Goal: Transaction & Acquisition: Download file/media

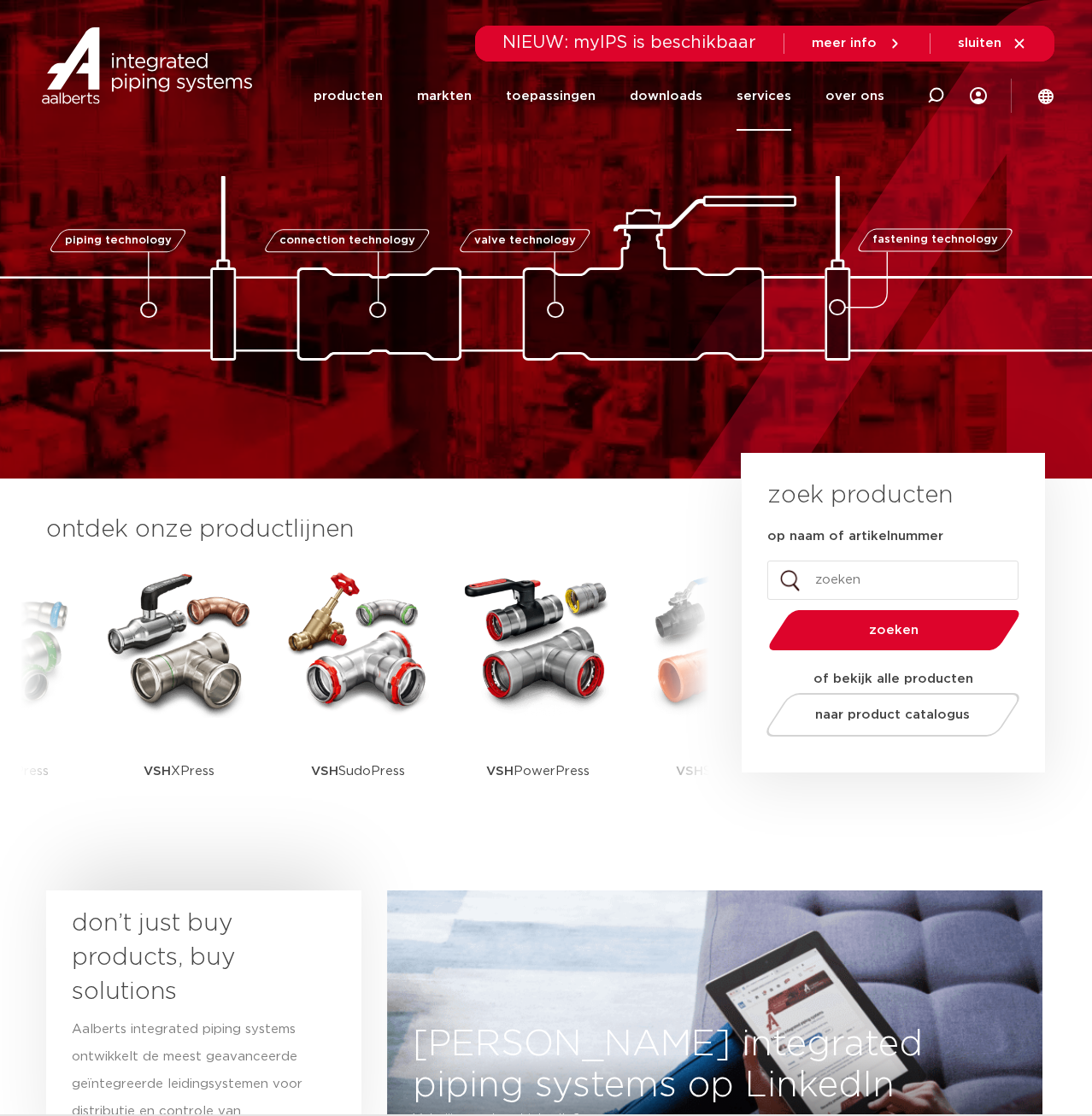
click at [785, 101] on link "services" at bounding box center [764, 96] width 55 height 69
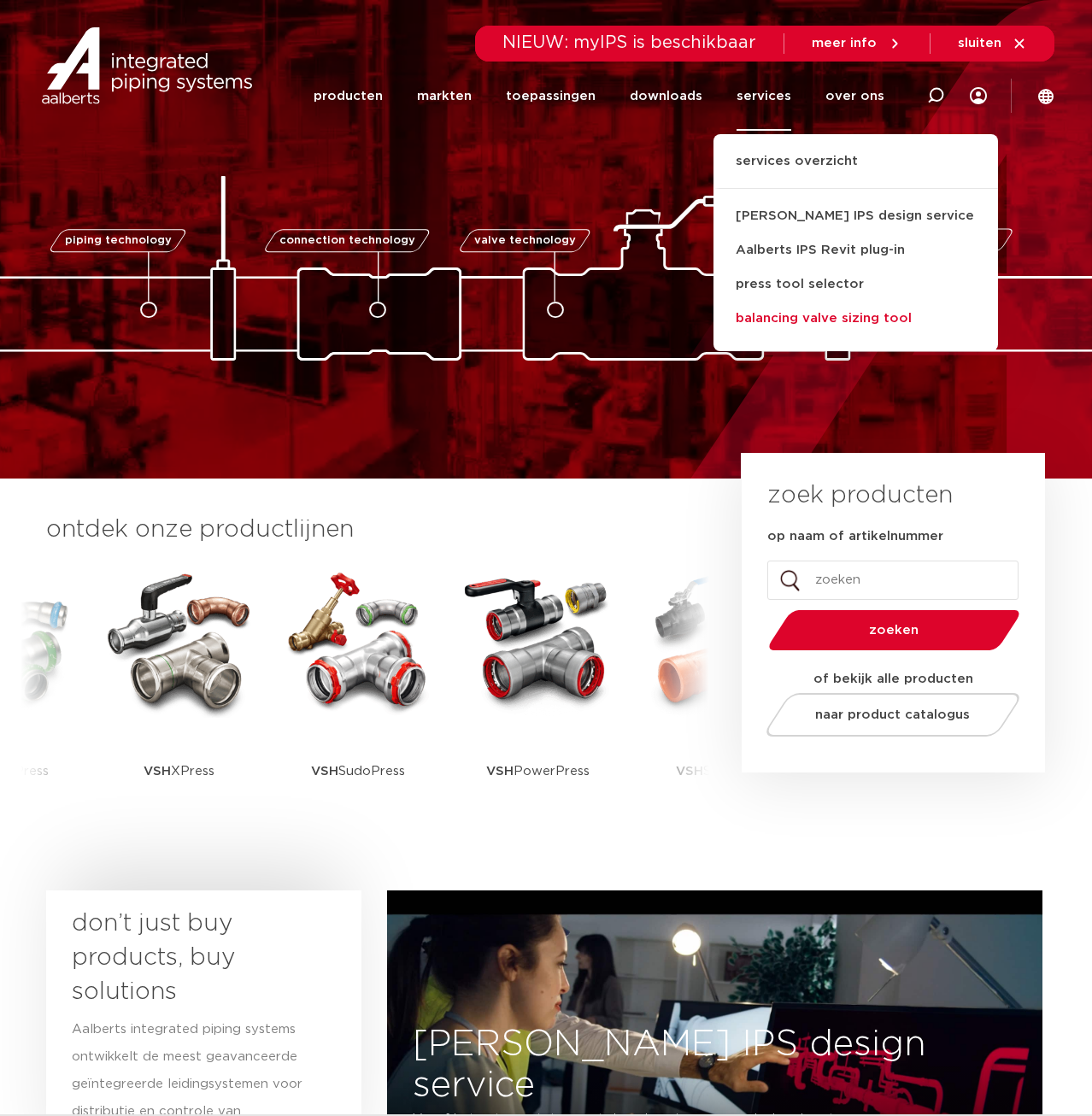
click at [812, 316] on link "balancing valve sizing tool" at bounding box center [855, 318] width 284 height 34
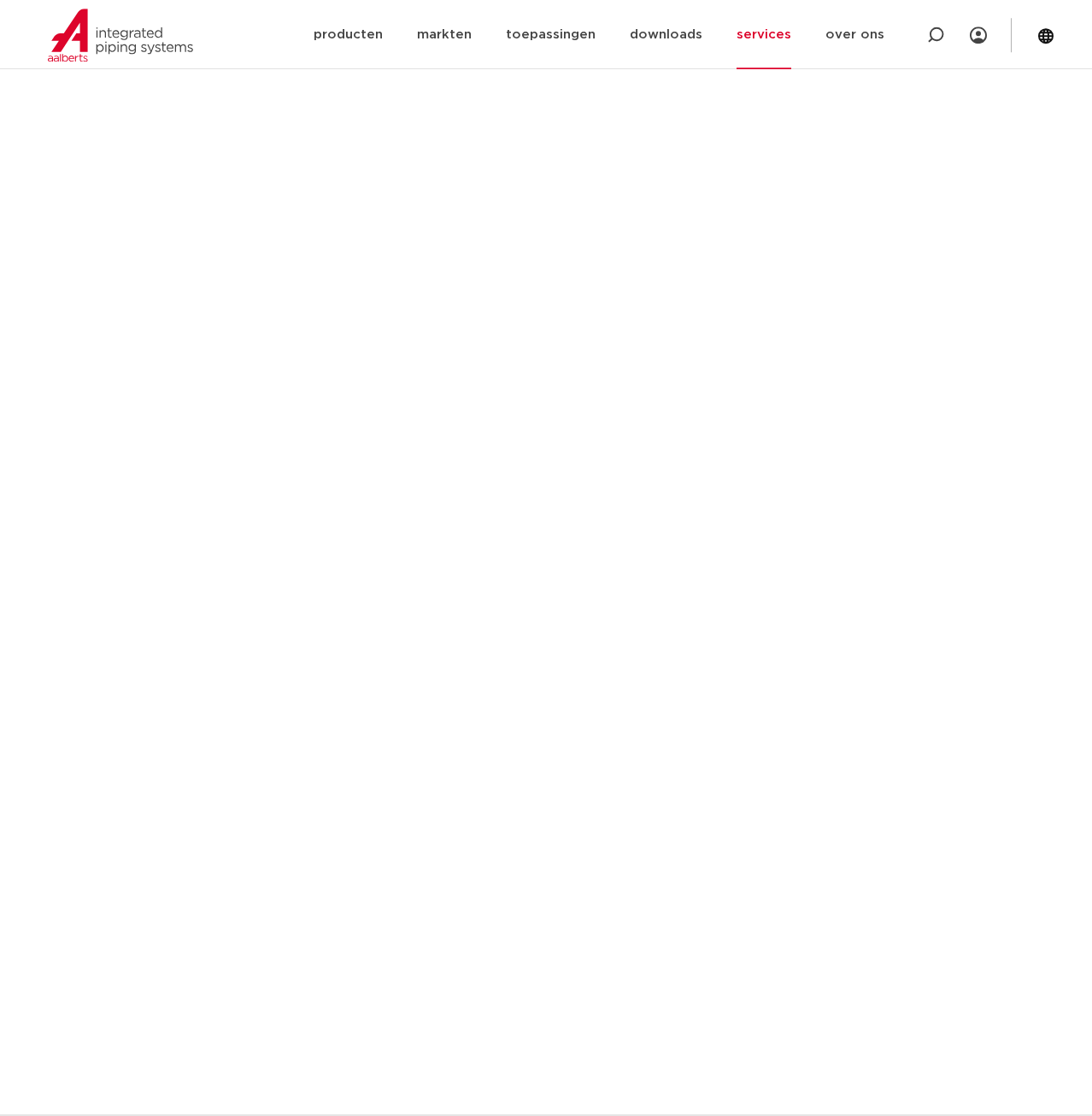
scroll to position [683, 0]
drag, startPoint x: 1077, startPoint y: 436, endPoint x: 643, endPoint y: 223, distance: 483.5
click at [643, 223] on iframe at bounding box center [545, 764] width 999 height 1385
click at [525, 366] on iframe at bounding box center [545, 764] width 999 height 1385
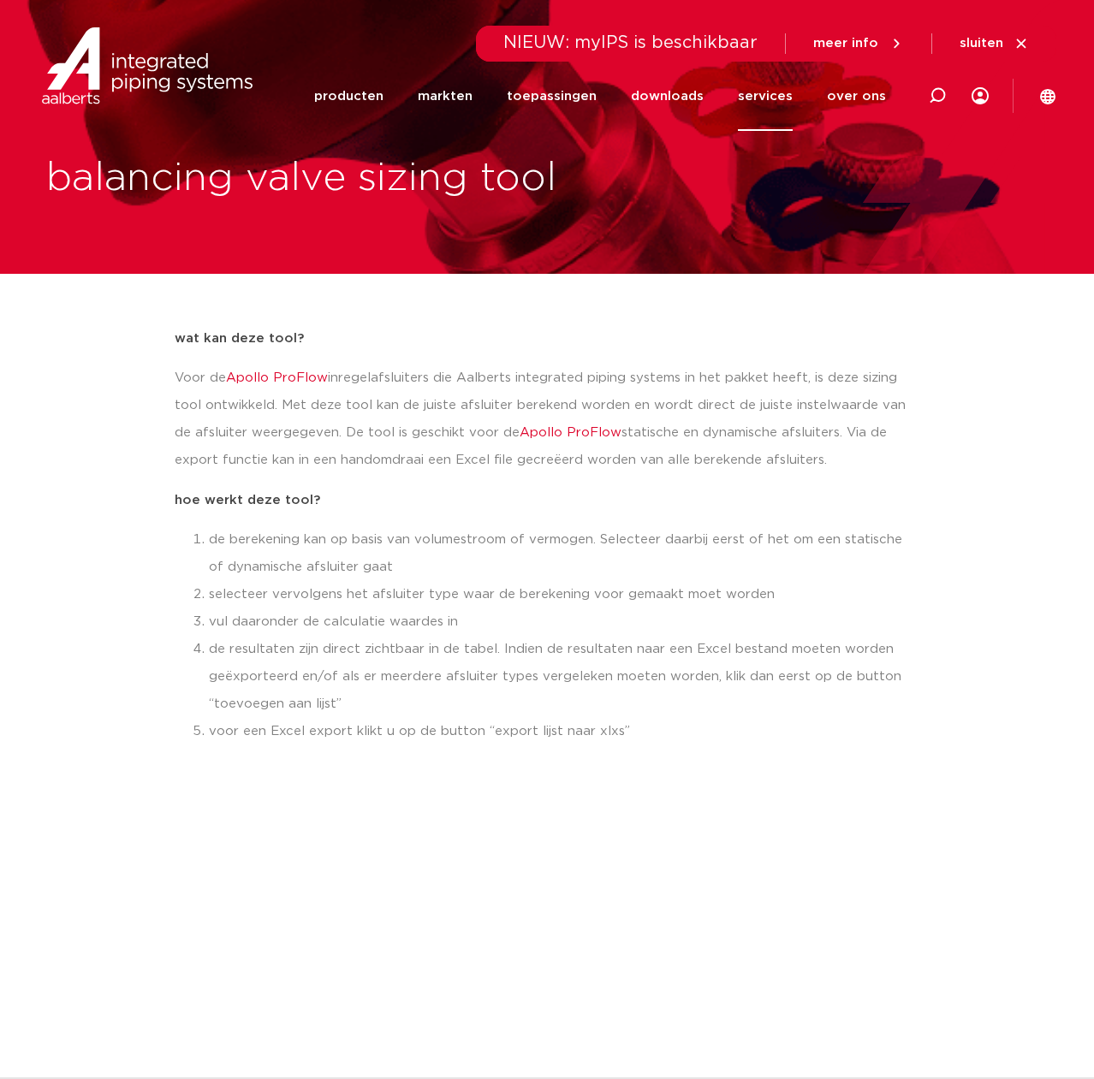
scroll to position [0, 0]
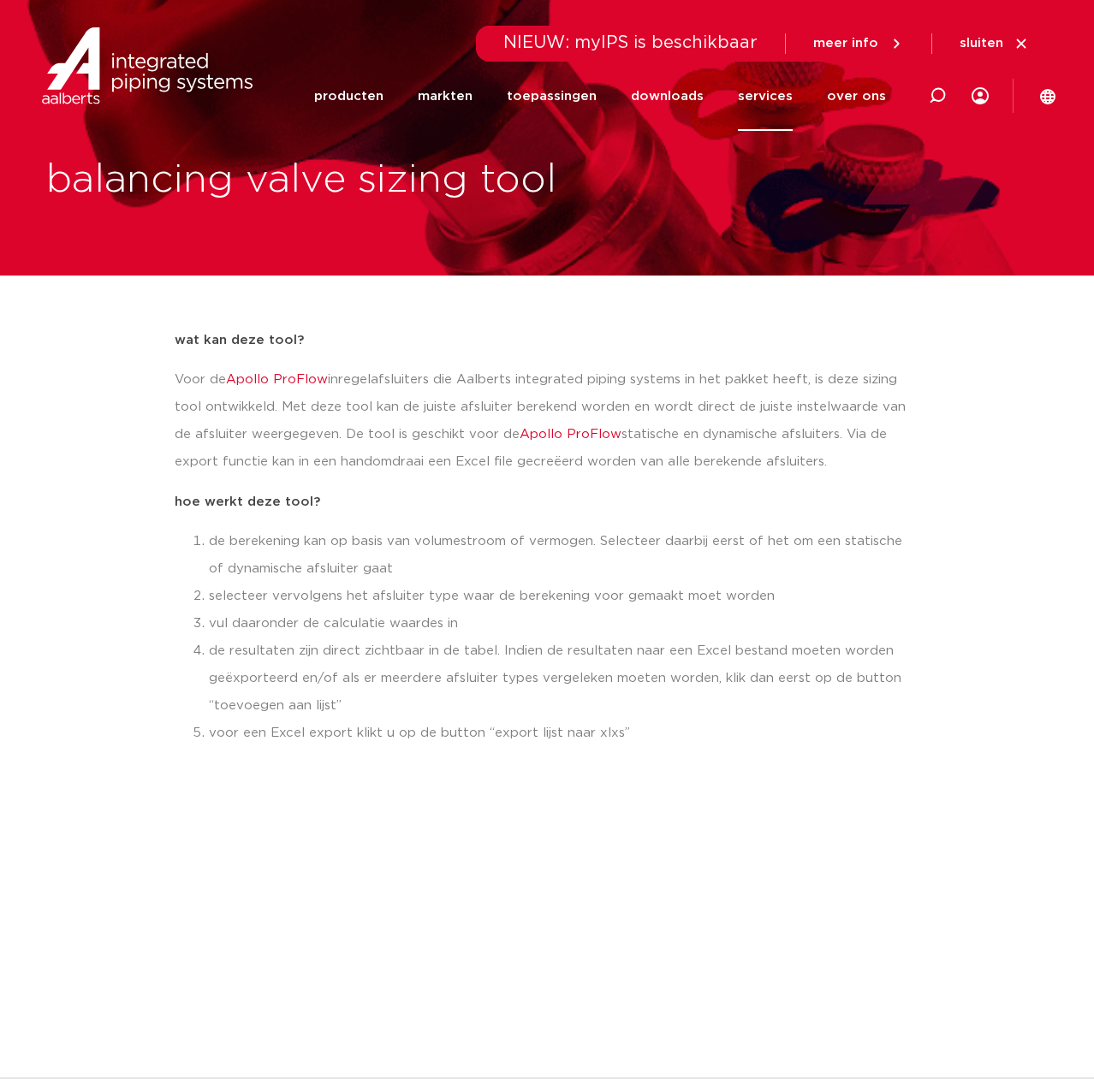
click at [401, 102] on li "producten" at bounding box center [357, 96] width 86 height 69
click at [383, 95] on link "producten" at bounding box center [348, 96] width 69 height 69
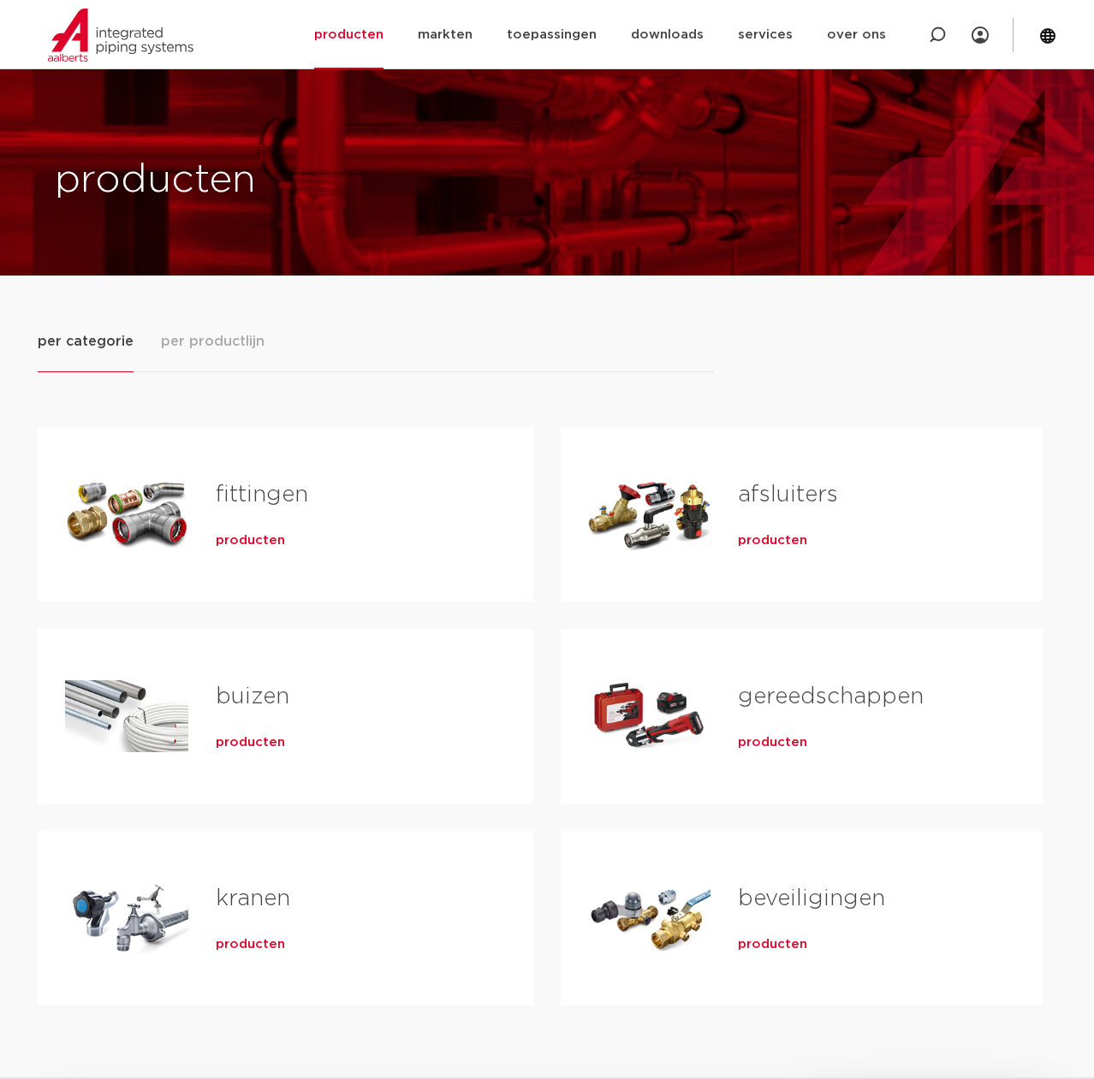
scroll to position [175, 0]
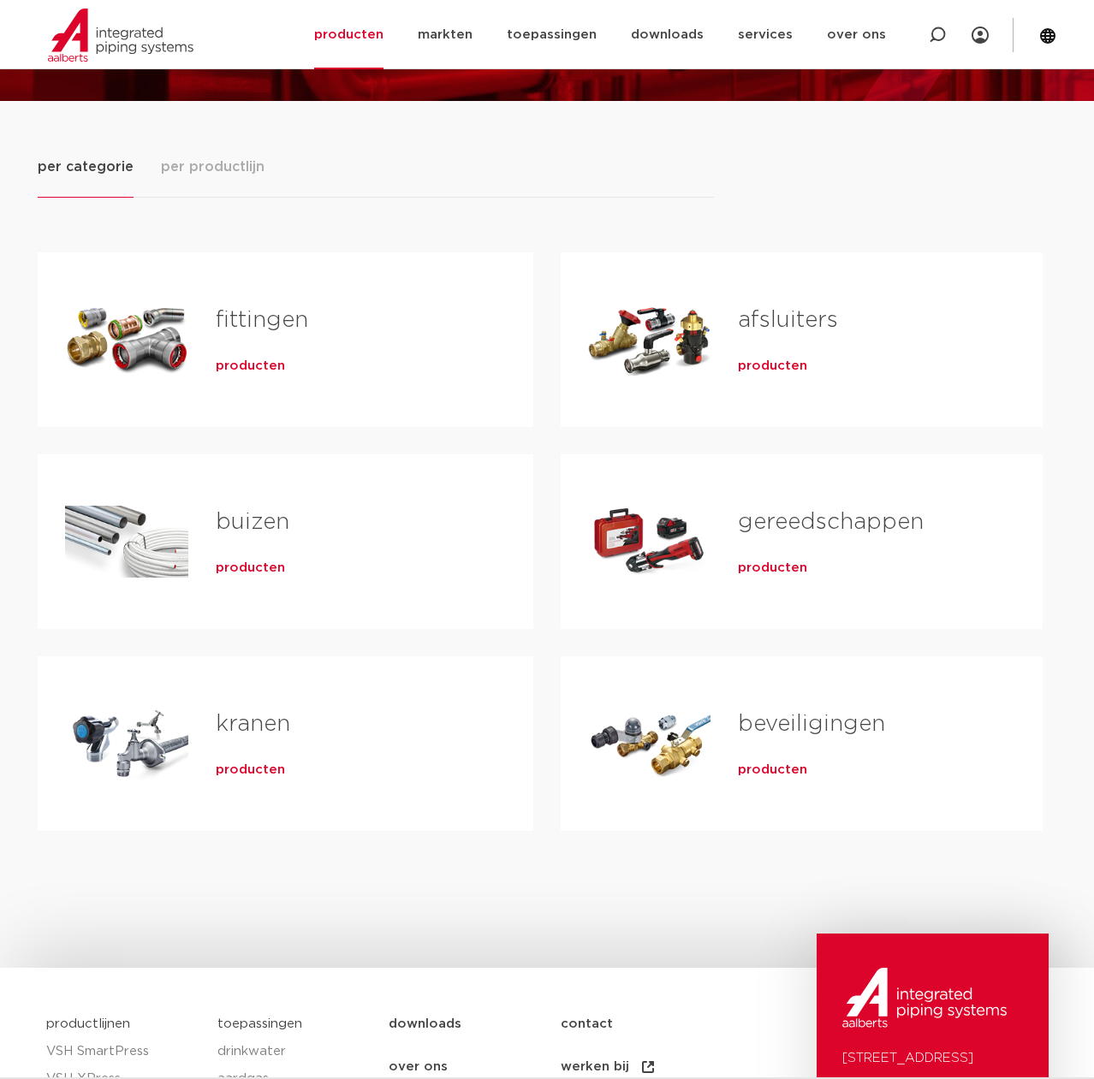
click at [758, 351] on div "producten" at bounding box center [863, 363] width 250 height 24
click at [756, 372] on span "producten" at bounding box center [772, 366] width 69 height 17
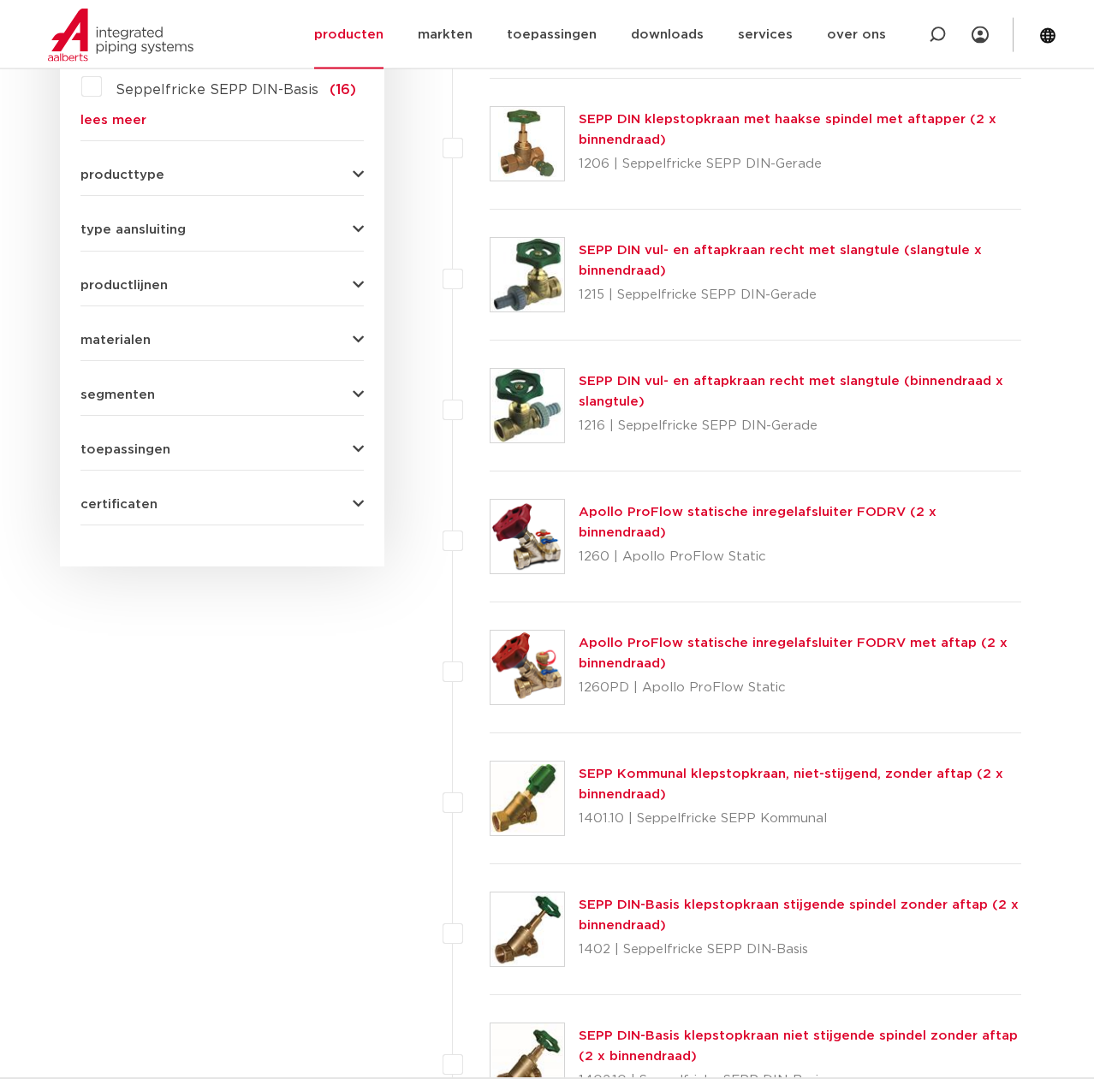
scroll to position [698, 0]
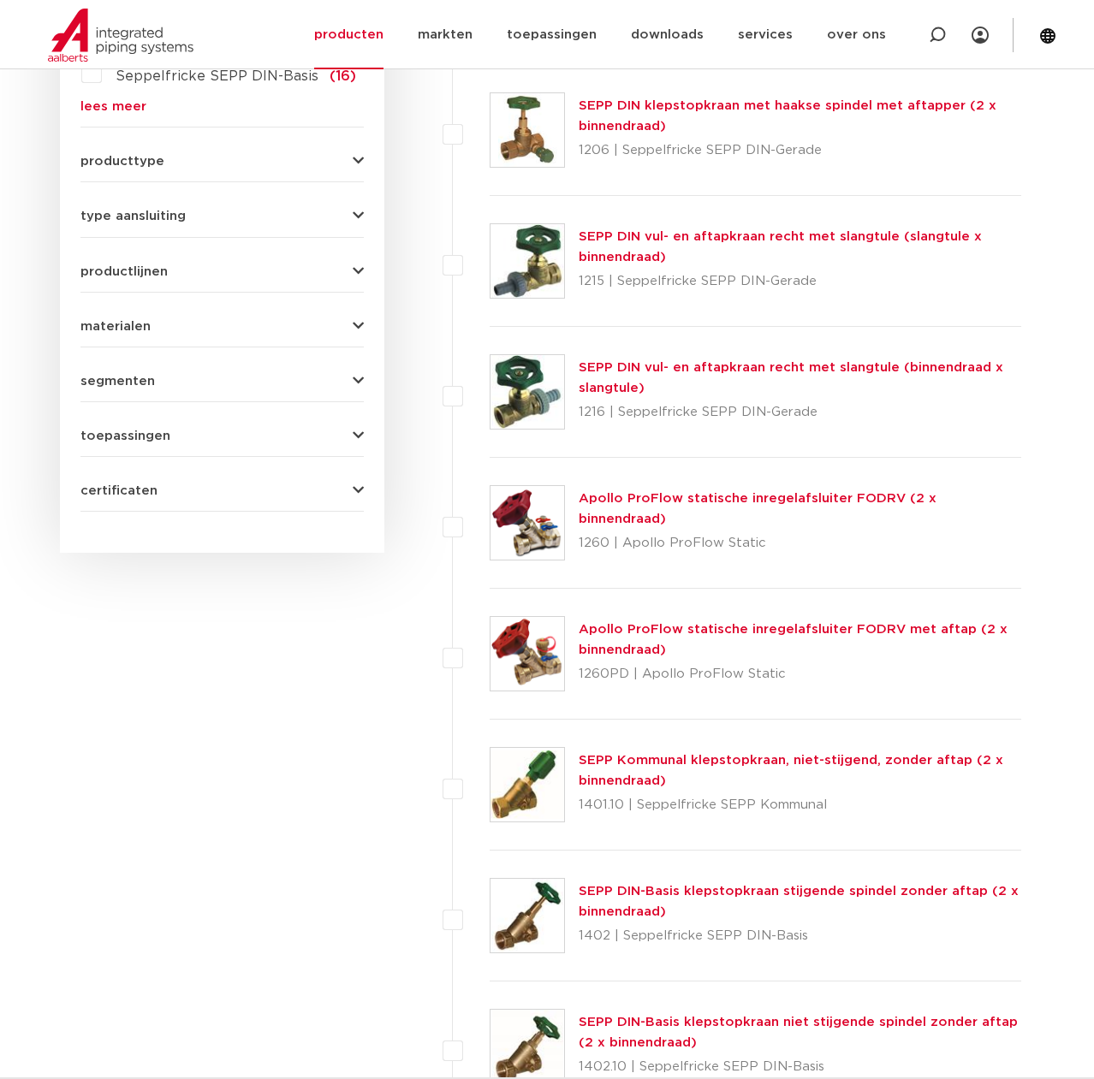
click at [628, 508] on link "Apollo ProFlow statische inregelafsluiter FODRV (2 x binnendraad)" at bounding box center [758, 508] width 358 height 33
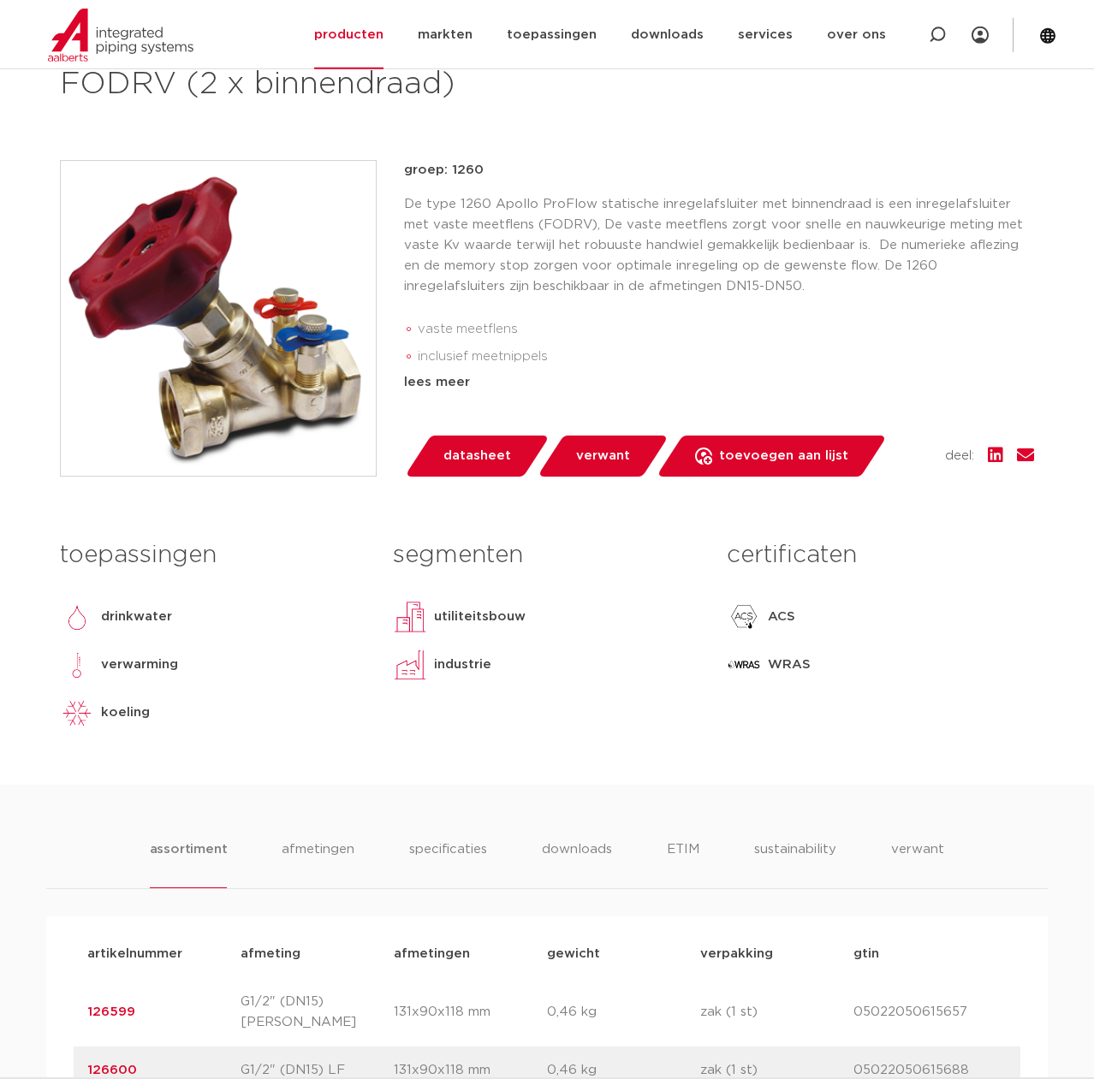
scroll to position [349, 0]
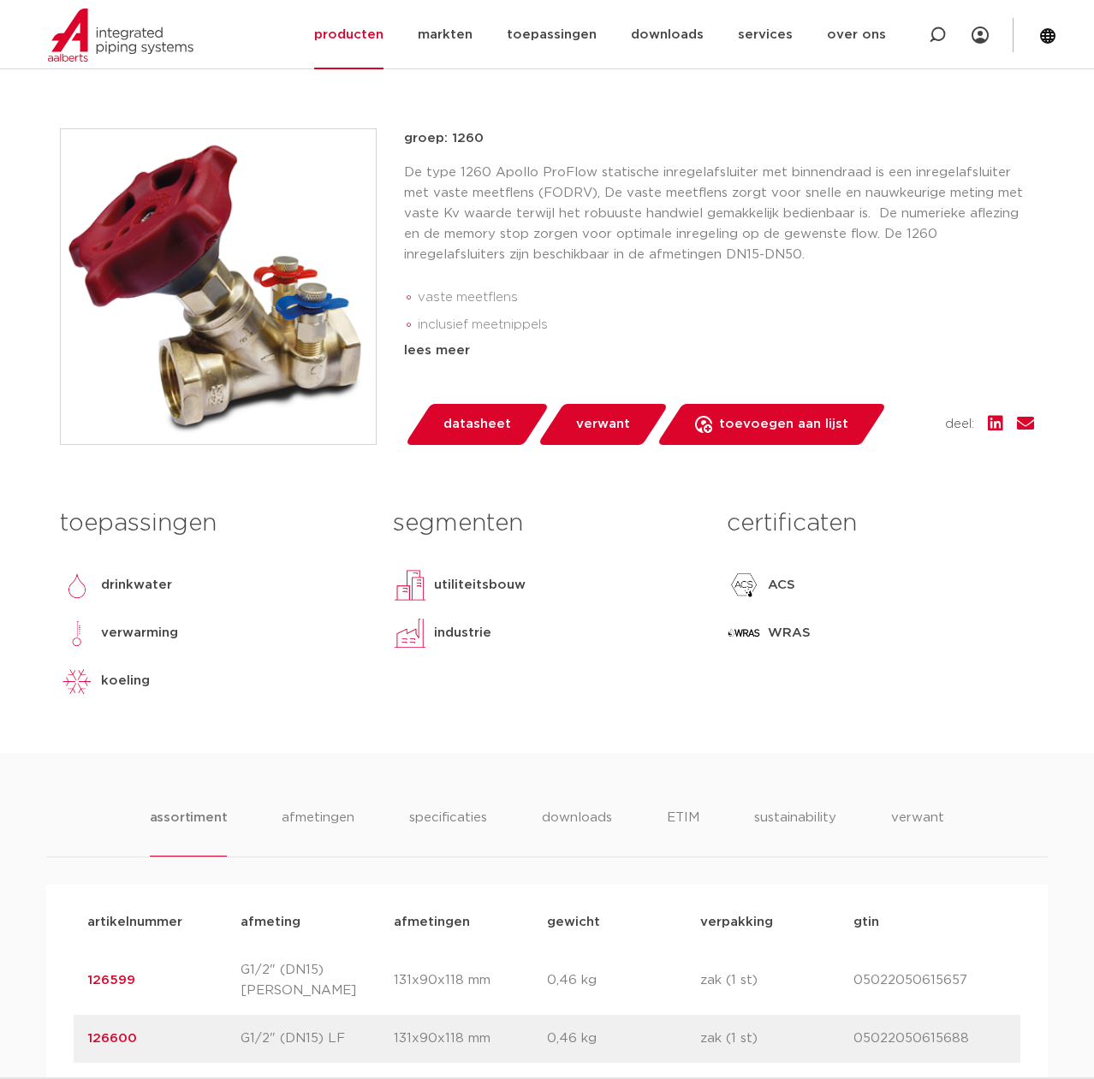
click at [468, 430] on span "datasheet" at bounding box center [477, 424] width 68 height 27
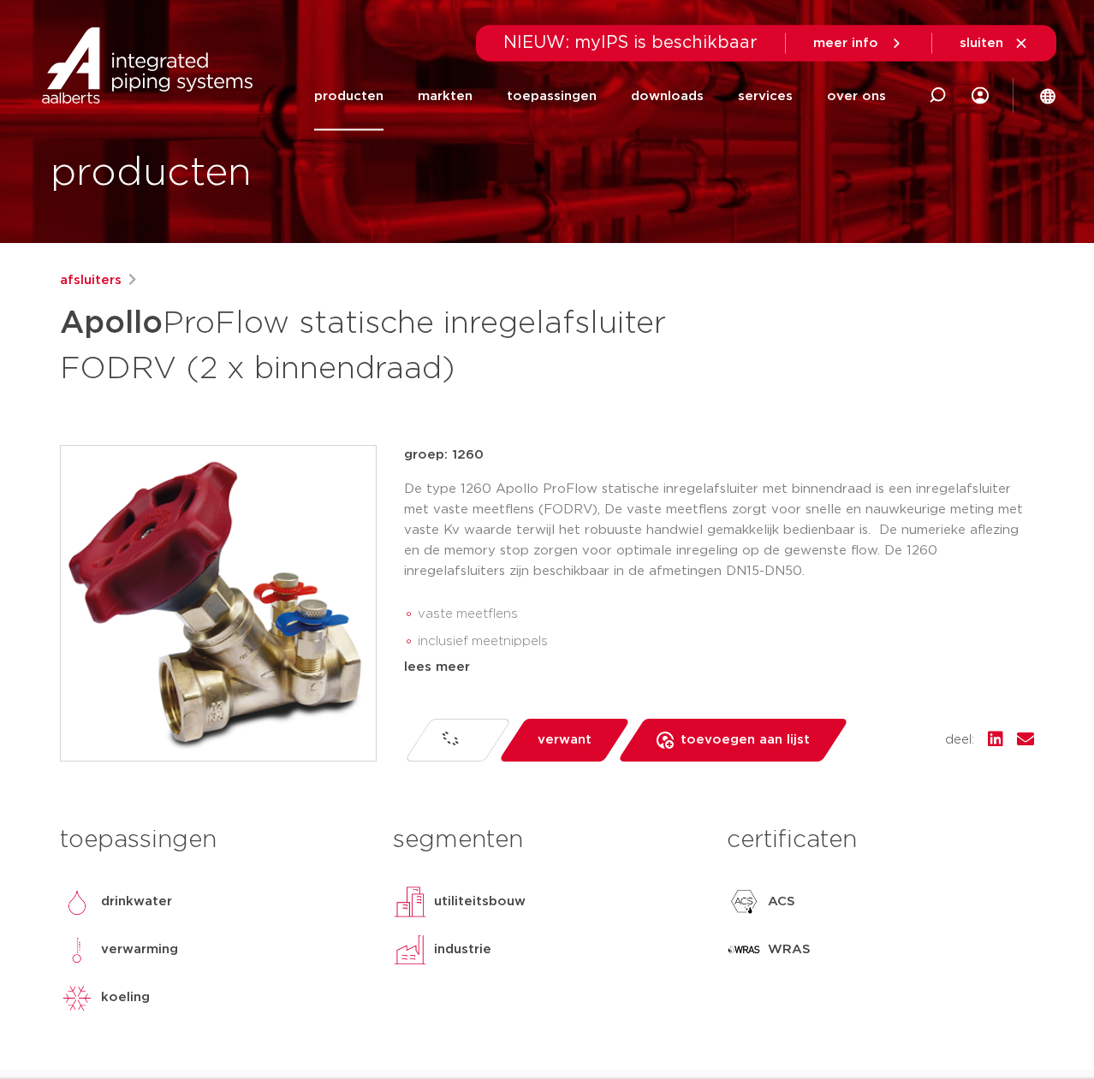
scroll to position [0, 0]
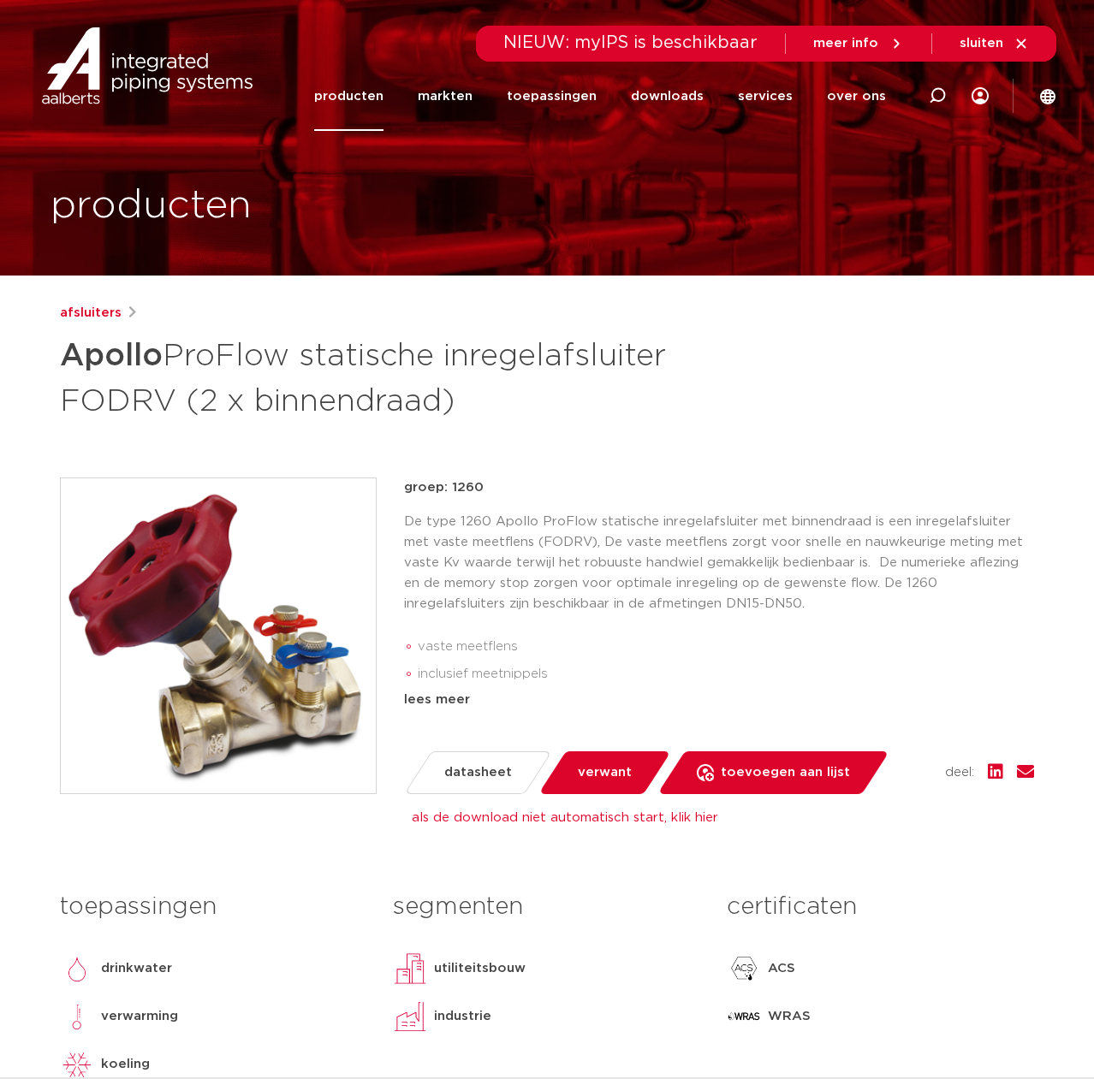
click at [792, 567] on p "De type 1260 Apollo ProFlow statische inregelafsluiter met binnendraad is een i…" at bounding box center [719, 563] width 630 height 103
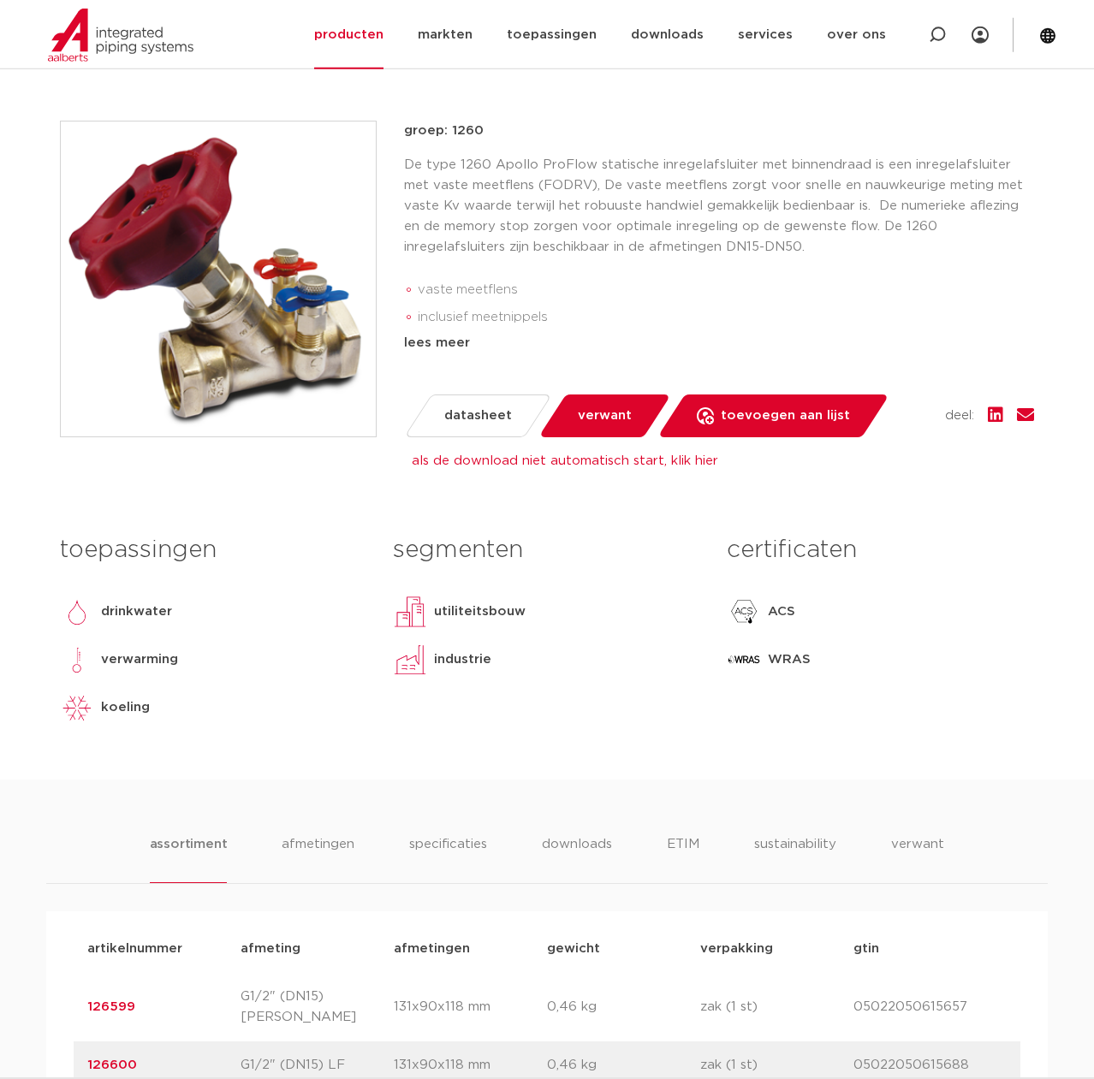
scroll to position [698, 0]
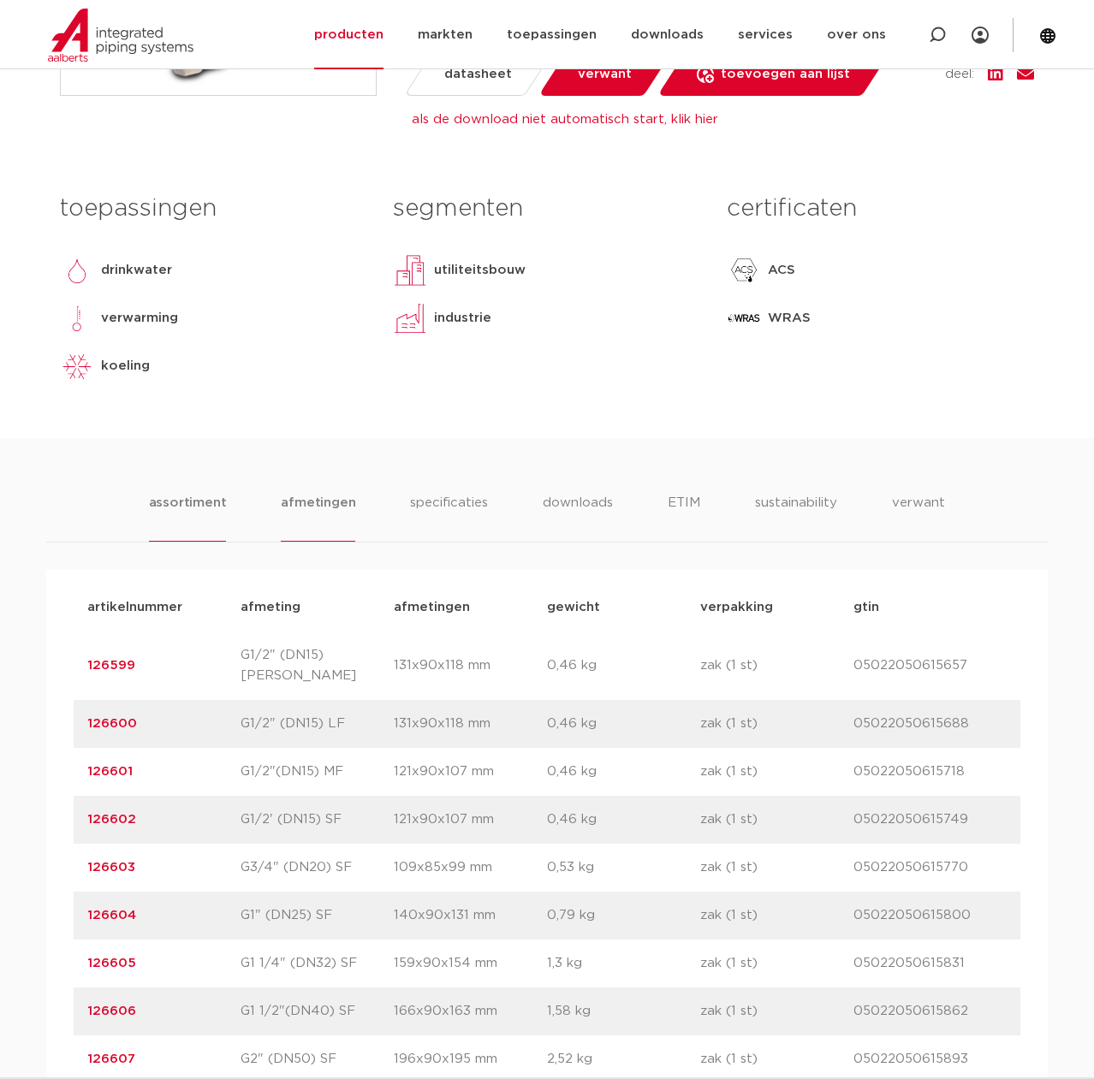
click at [321, 501] on li "afmetingen" at bounding box center [318, 517] width 74 height 49
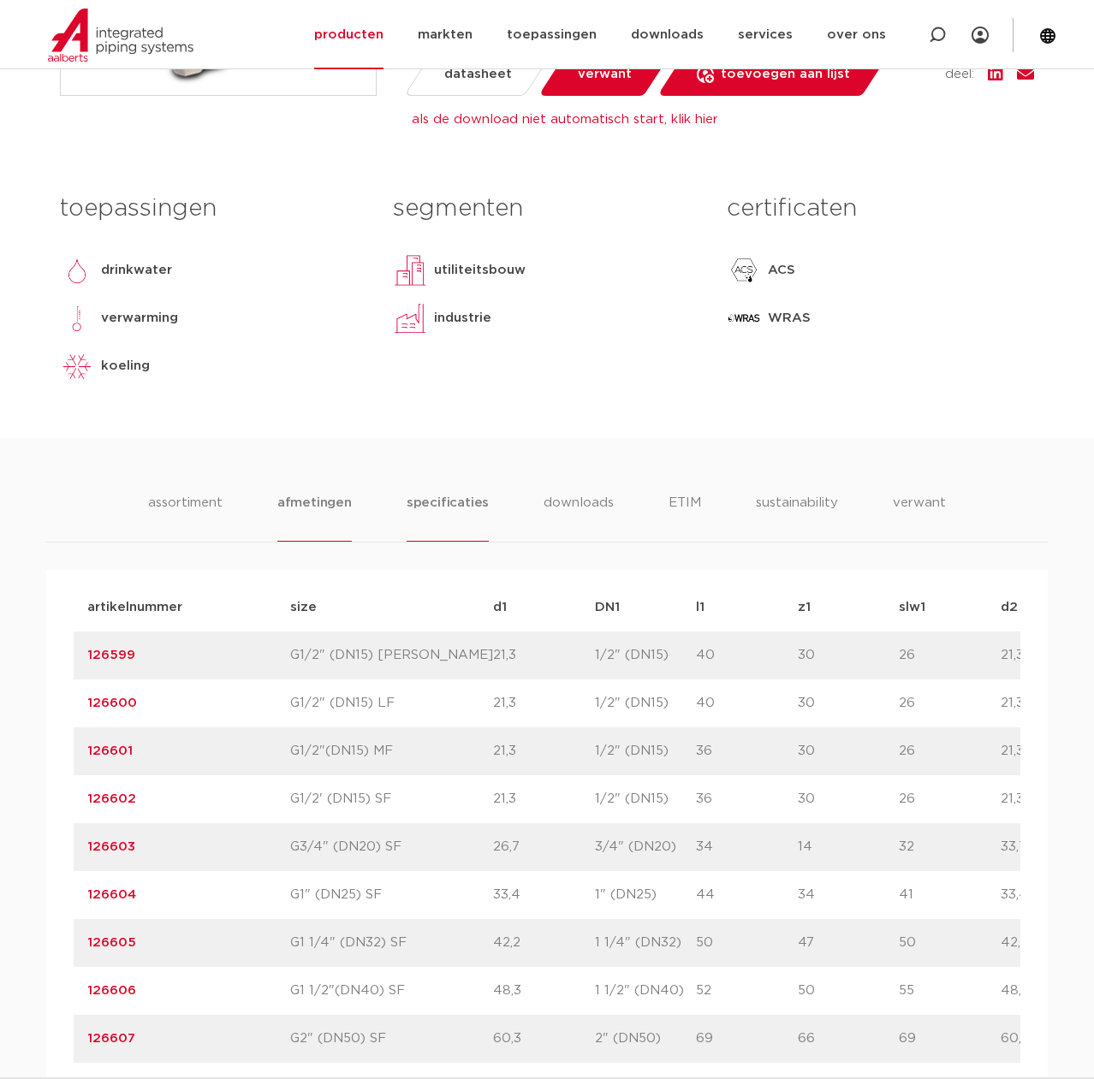
click at [432, 499] on li "specificaties" at bounding box center [448, 517] width 82 height 49
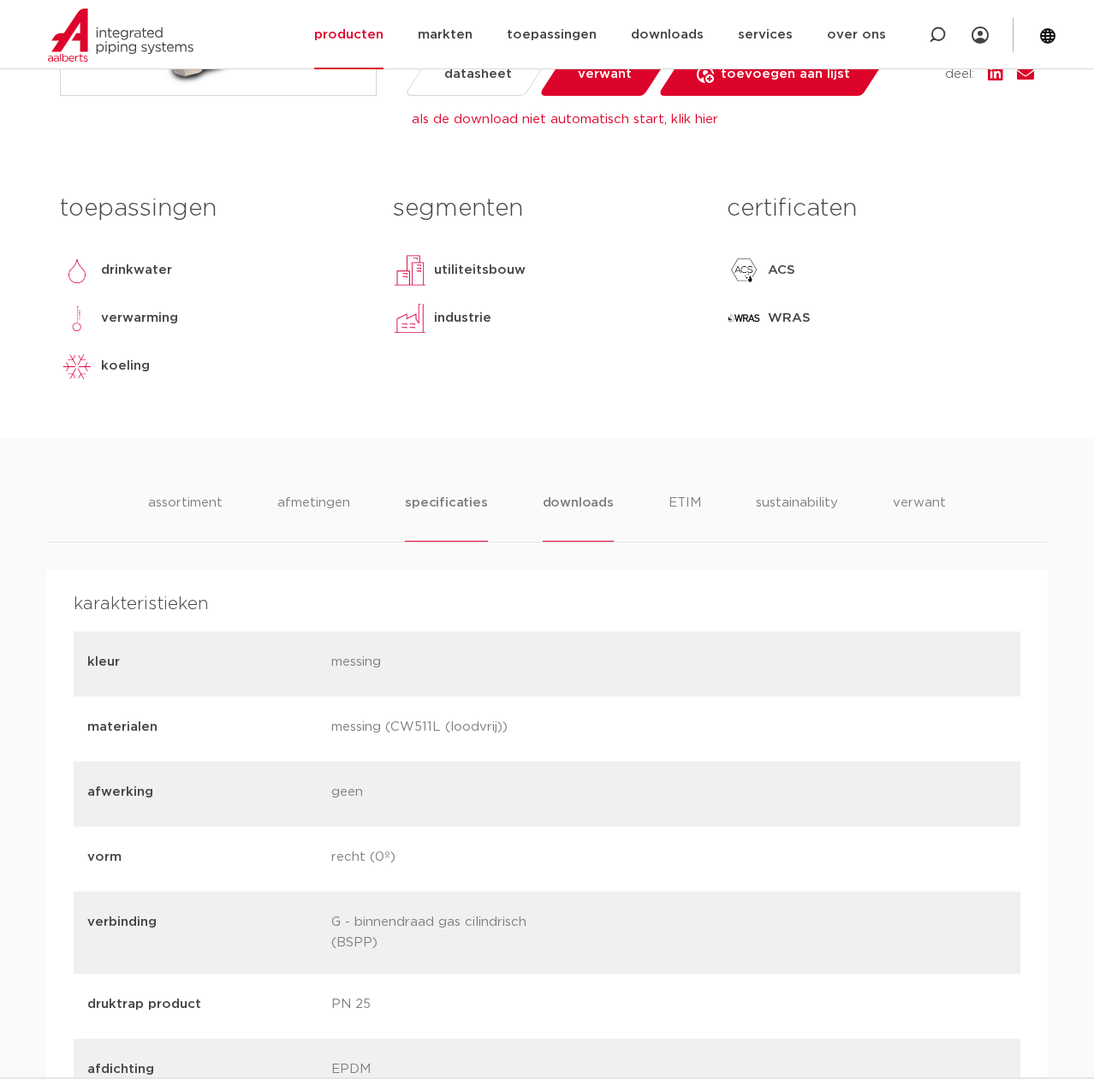
click at [571, 506] on li "downloads" at bounding box center [578, 517] width 71 height 49
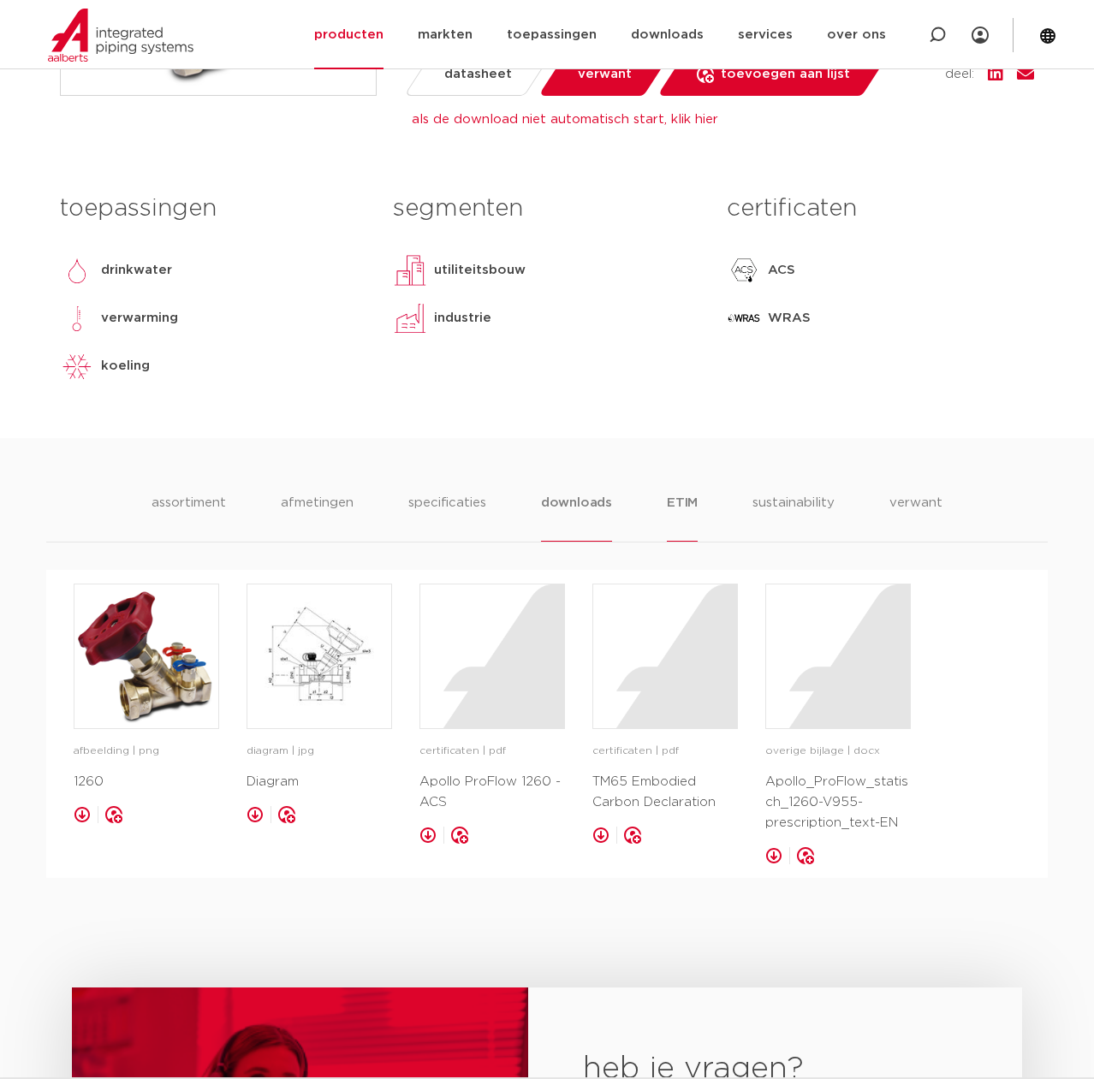
click at [675, 507] on li "ETIM" at bounding box center [682, 517] width 31 height 49
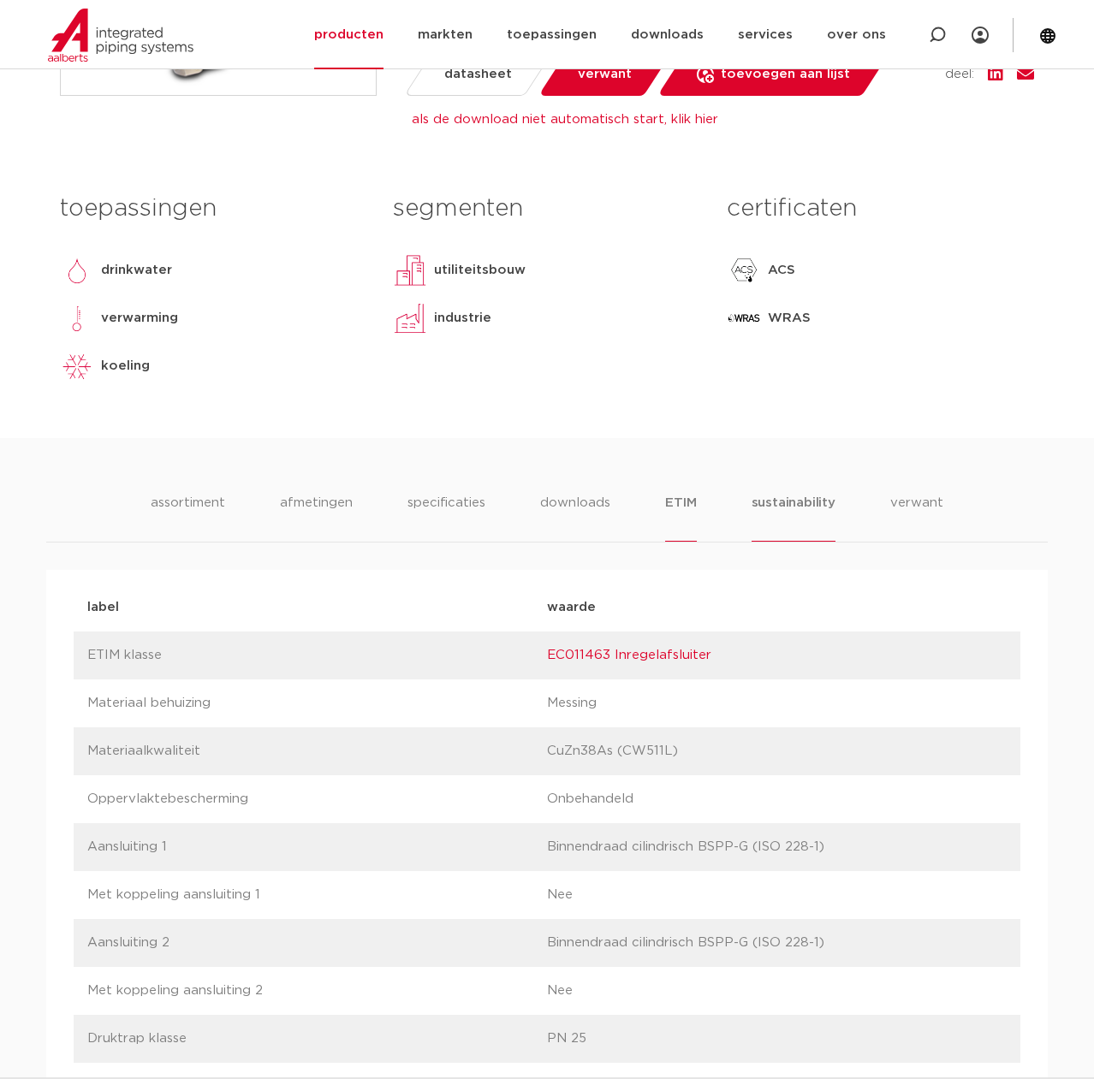
click at [777, 506] on li "sustainability" at bounding box center [794, 517] width 84 height 49
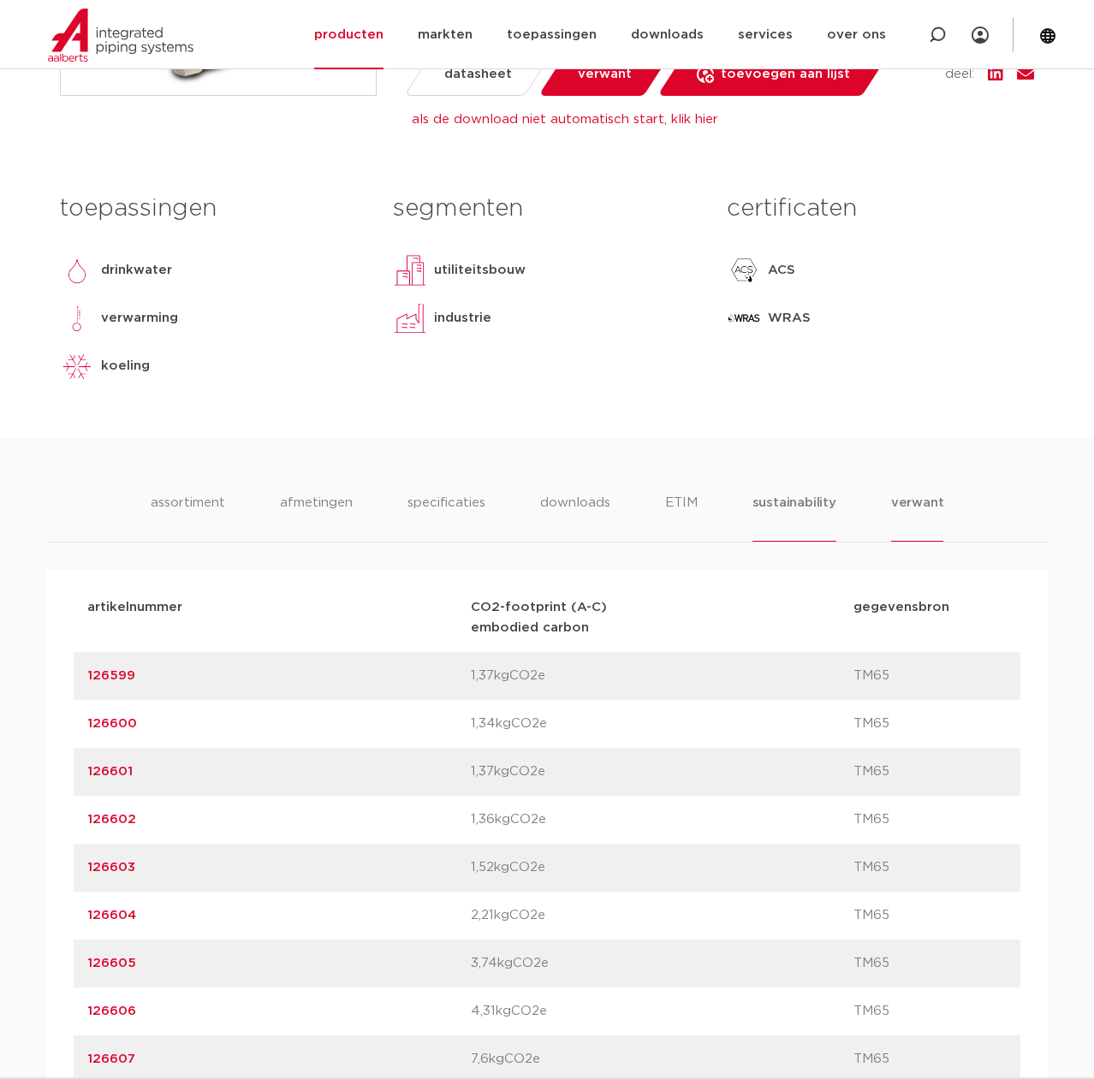
click at [913, 495] on li "verwant" at bounding box center [917, 517] width 53 height 49
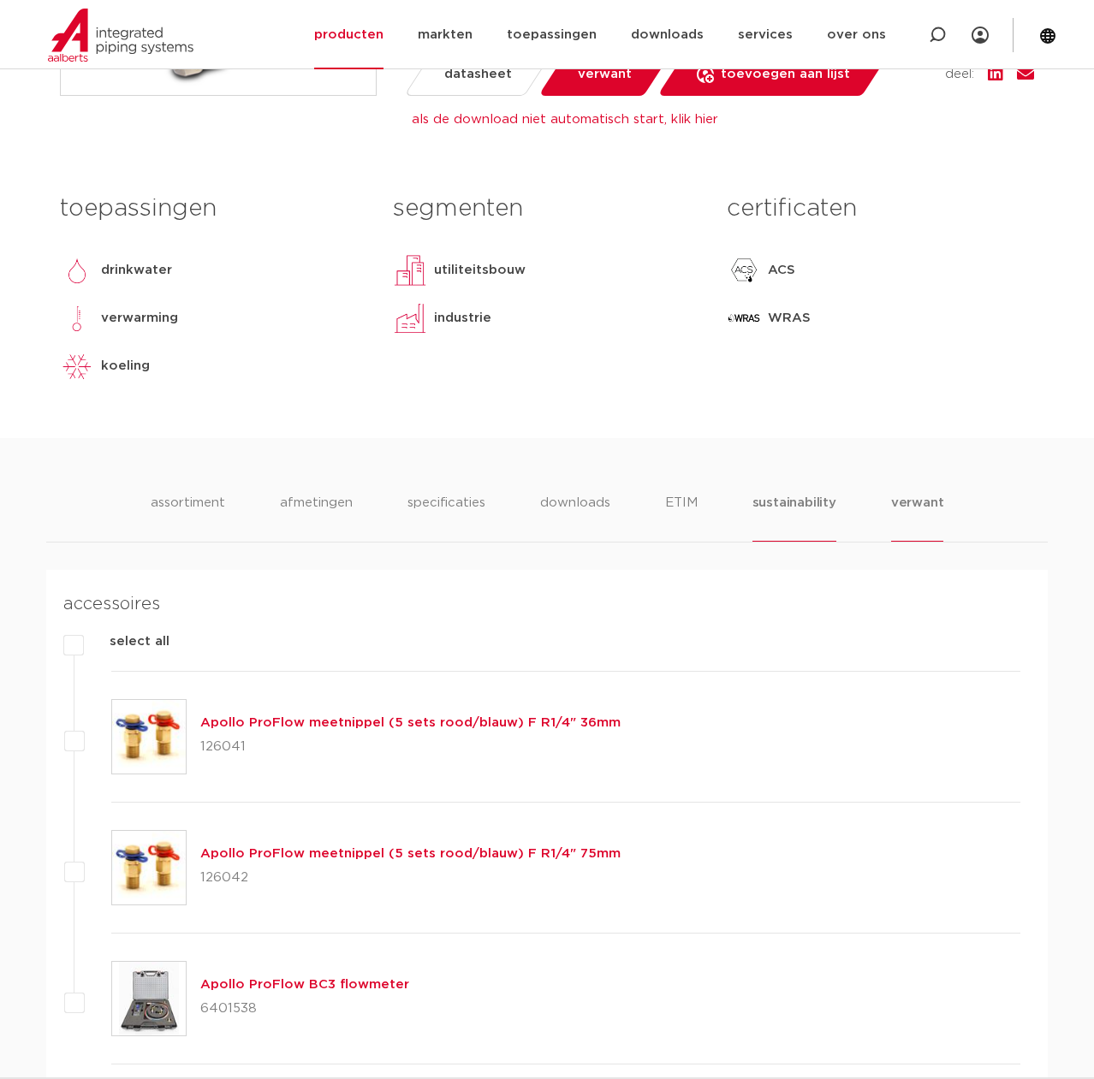
click at [805, 496] on li "sustainability" at bounding box center [794, 517] width 84 height 49
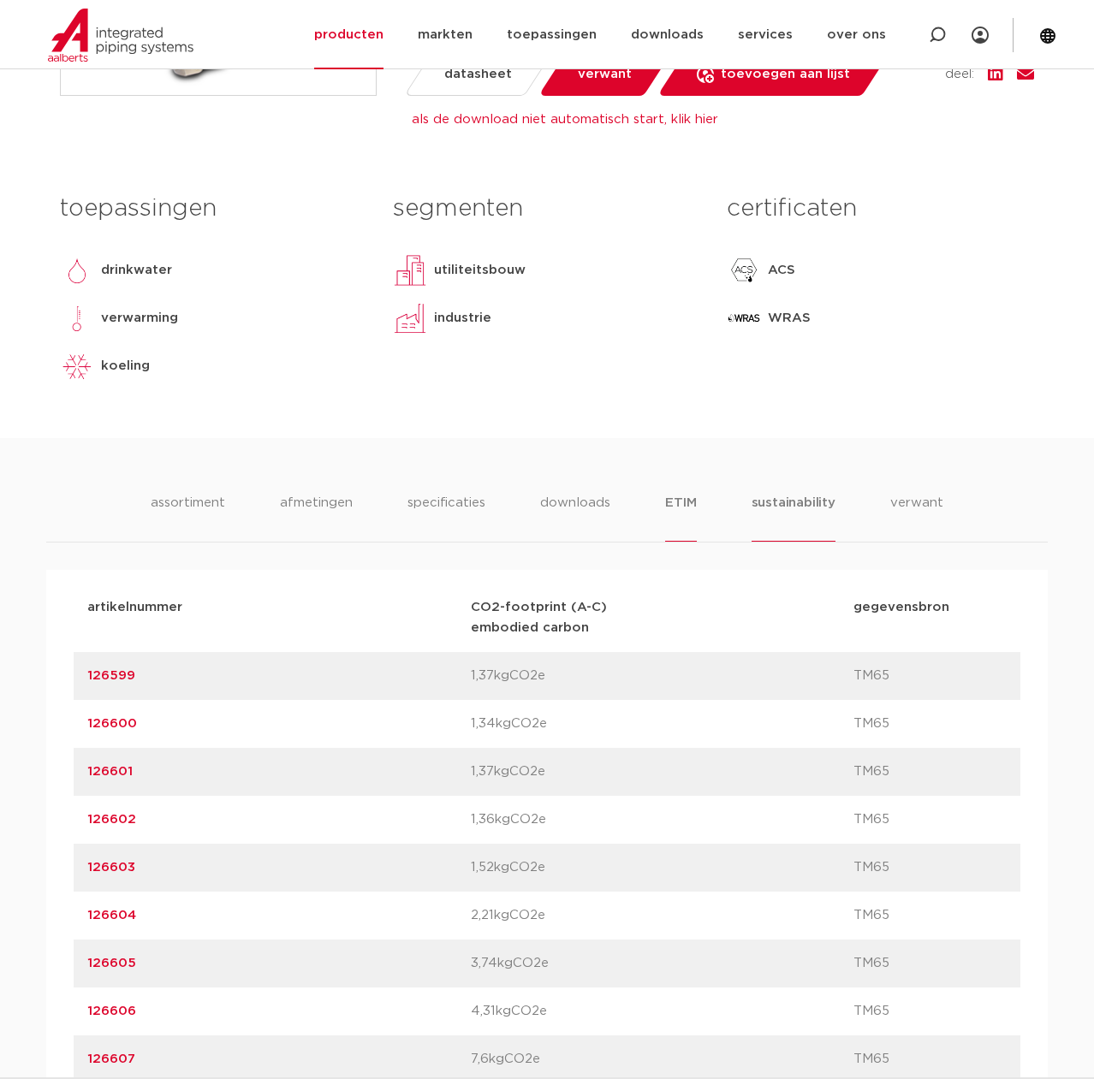
click at [681, 515] on li "ETIM" at bounding box center [680, 517] width 31 height 49
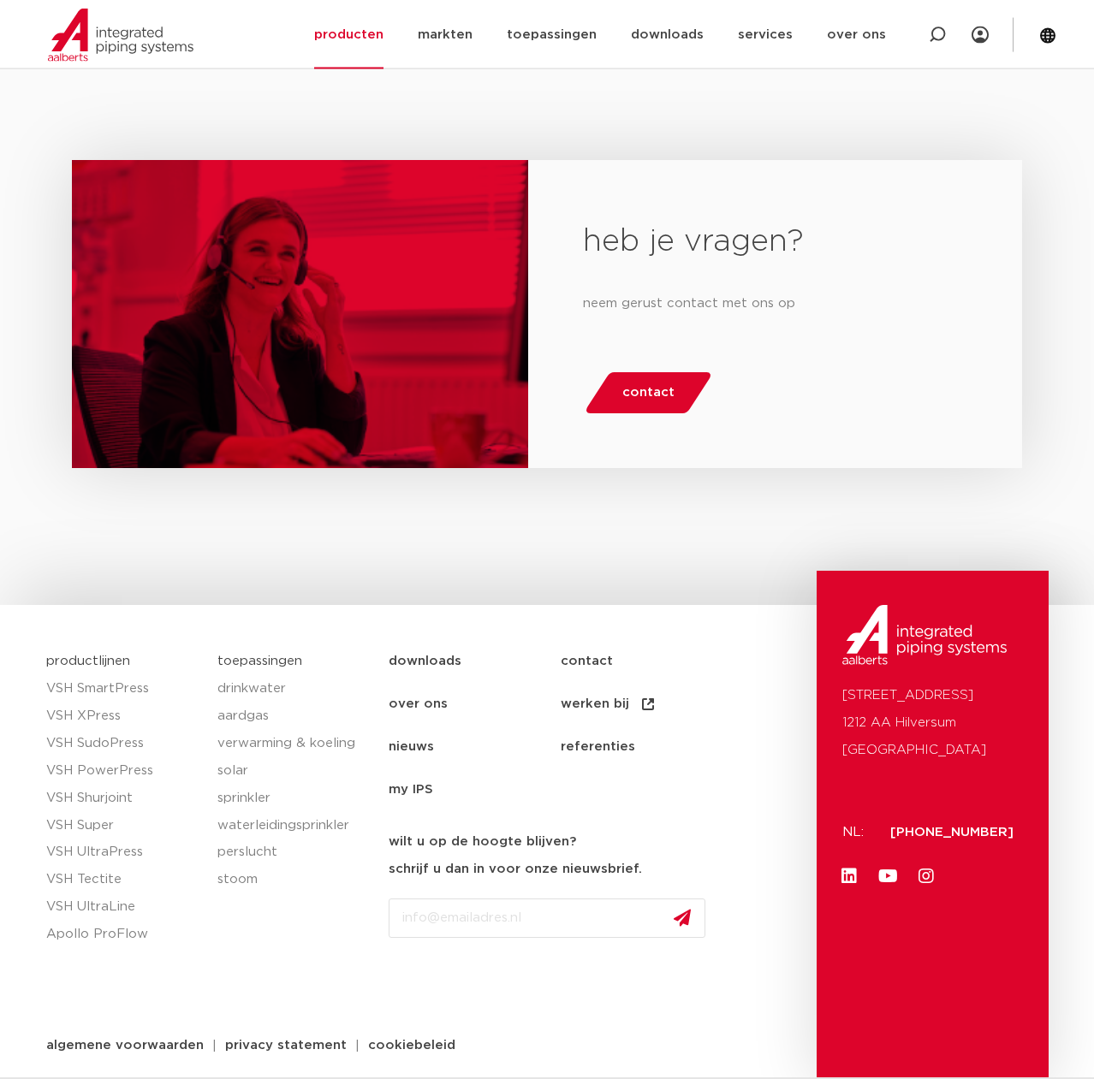
scroll to position [2543, 0]
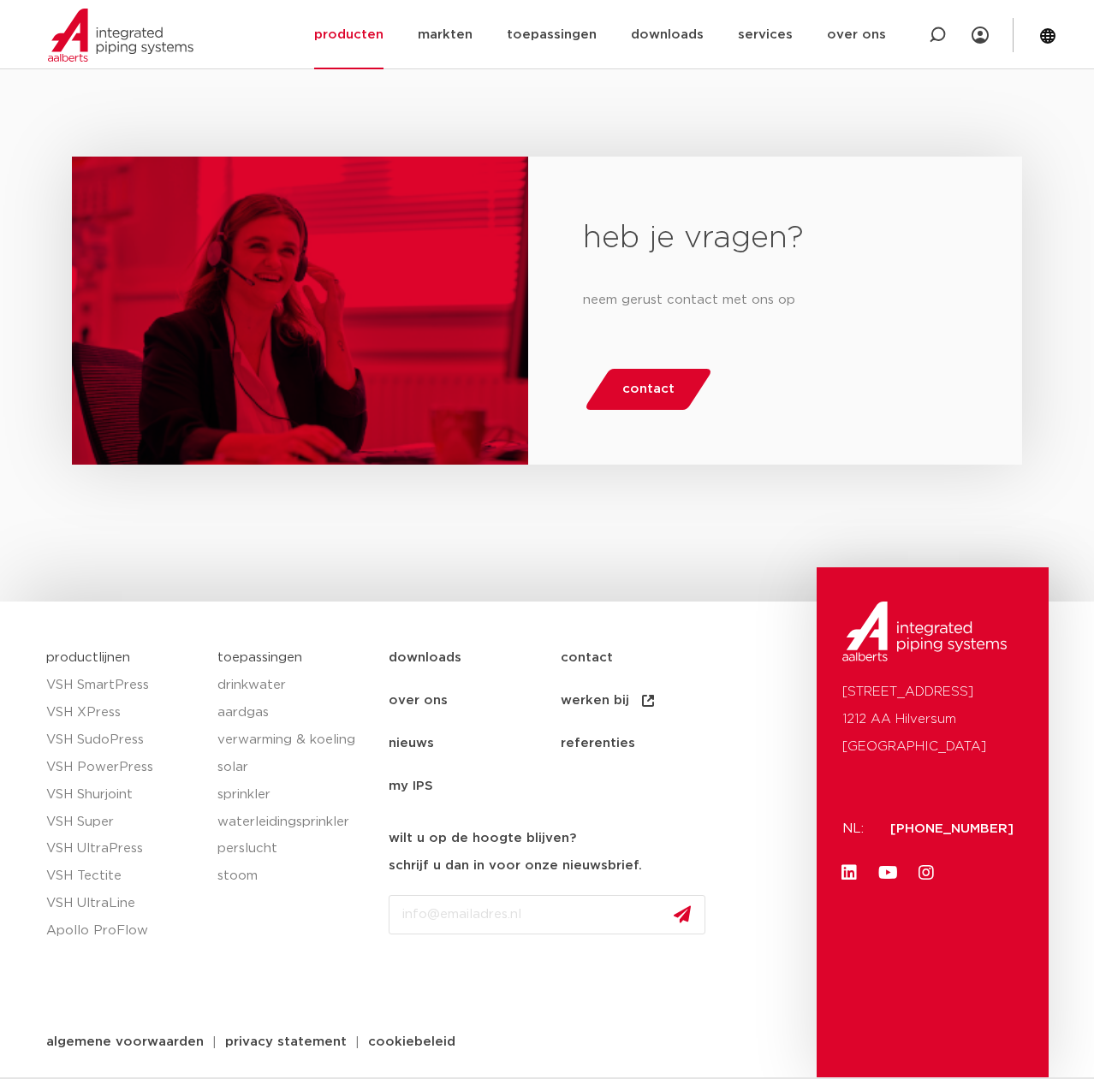
click at [429, 662] on link "downloads" at bounding box center [475, 658] width 172 height 43
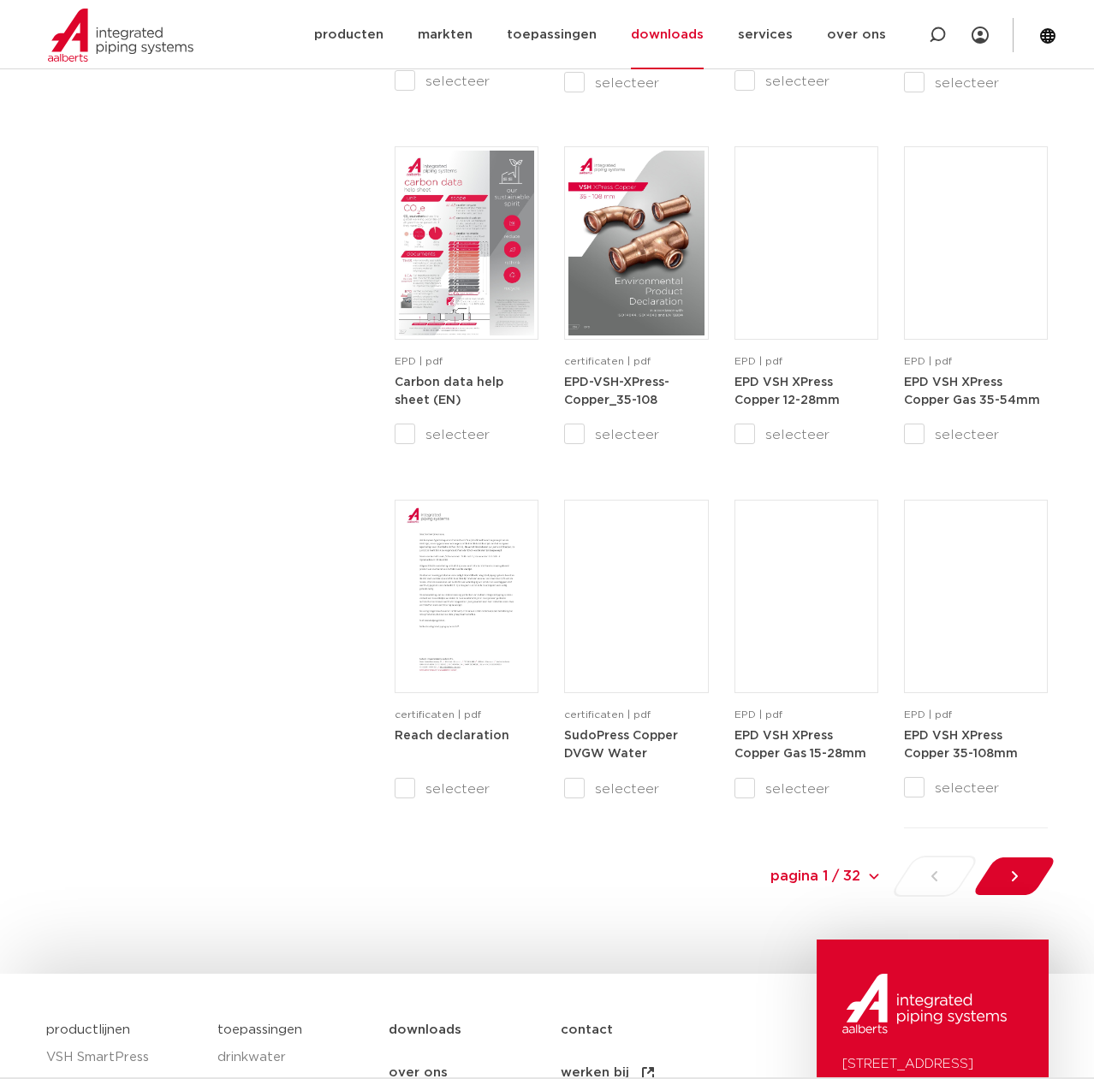
scroll to position [1484, 0]
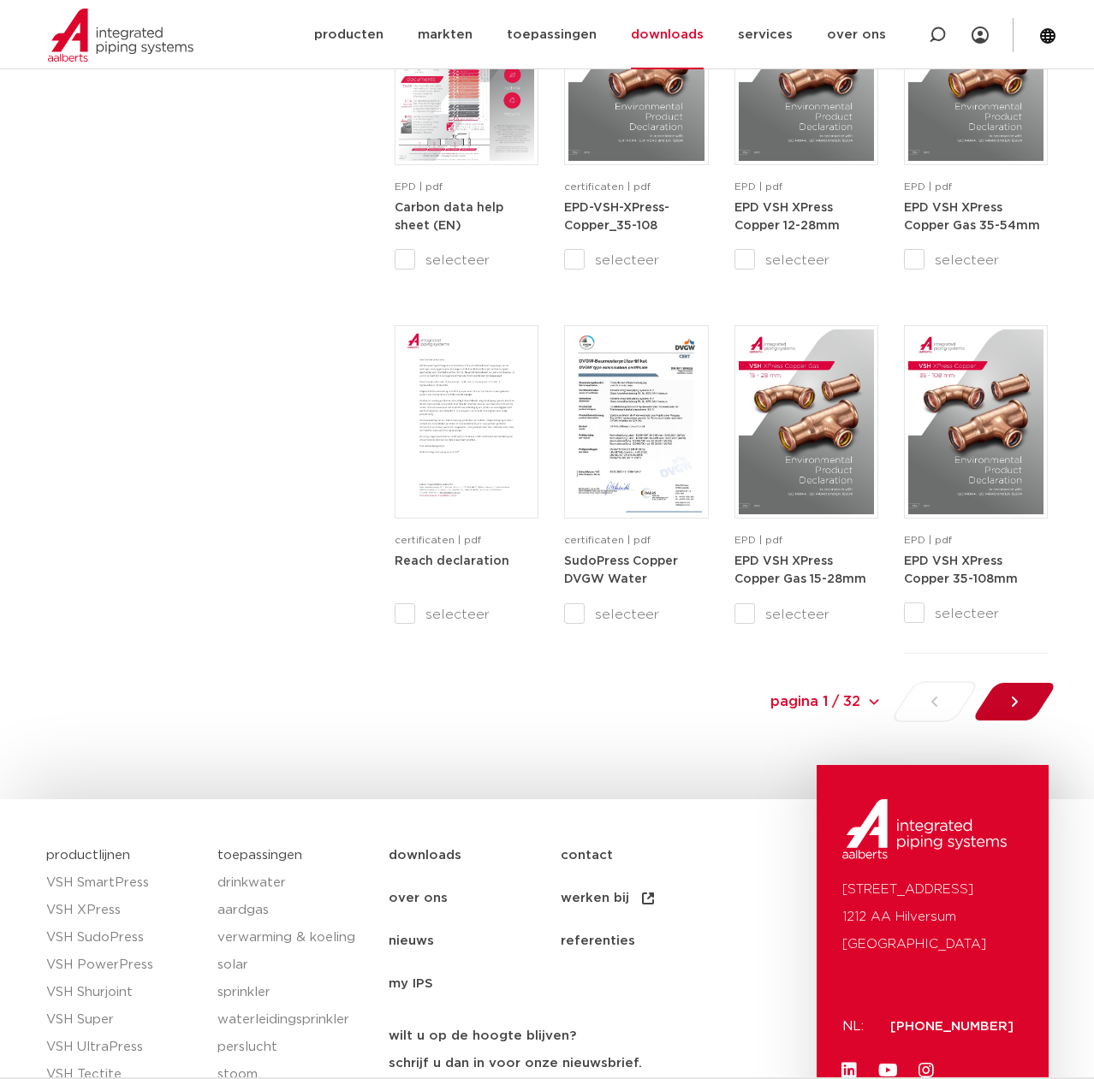
click at [1021, 704] on icon at bounding box center [1014, 701] width 17 height 17
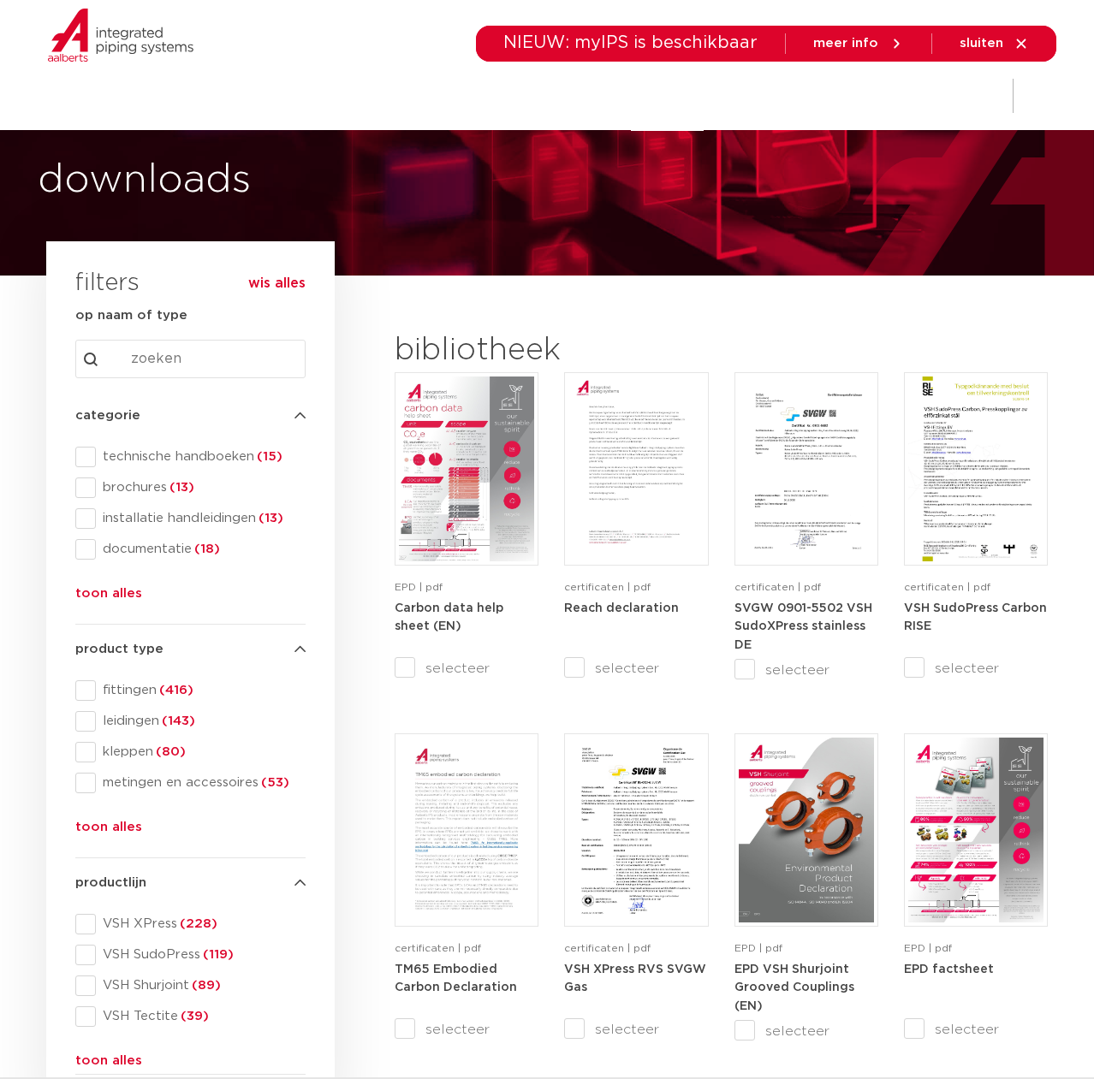
click at [128, 602] on button "toon alles" at bounding box center [108, 597] width 67 height 27
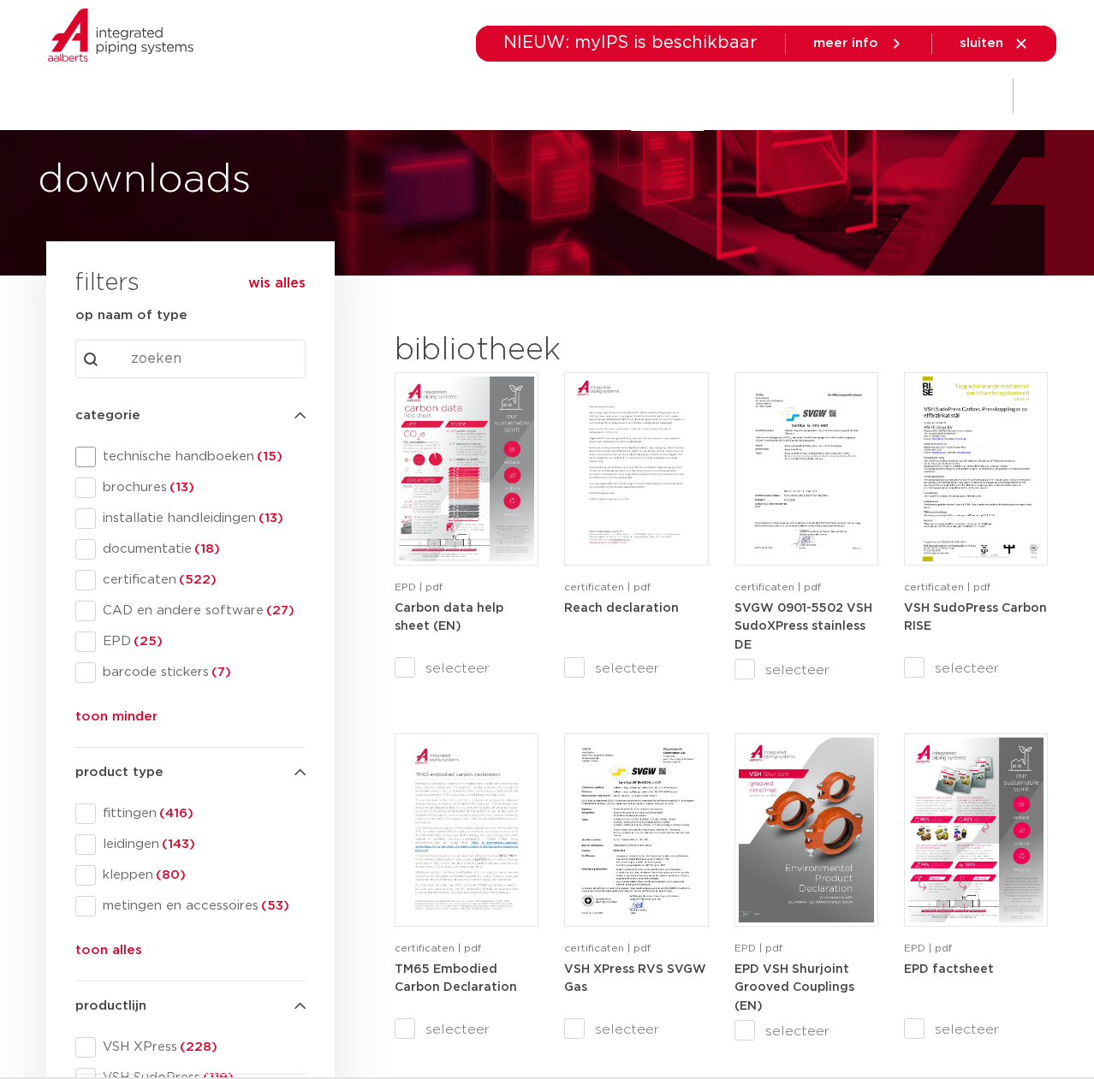
click at [84, 461] on span at bounding box center [85, 457] width 21 height 21
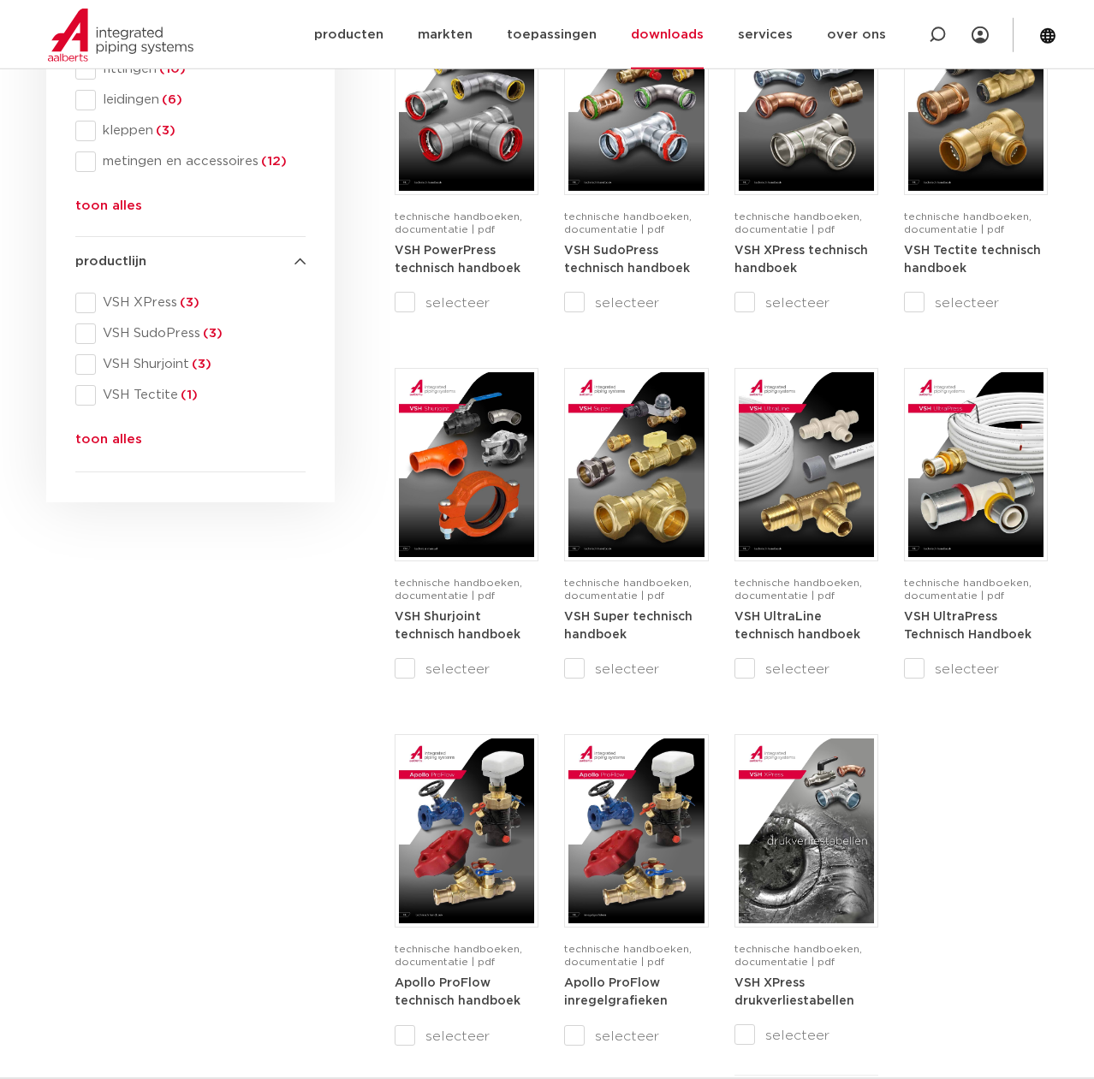
scroll to position [786, 0]
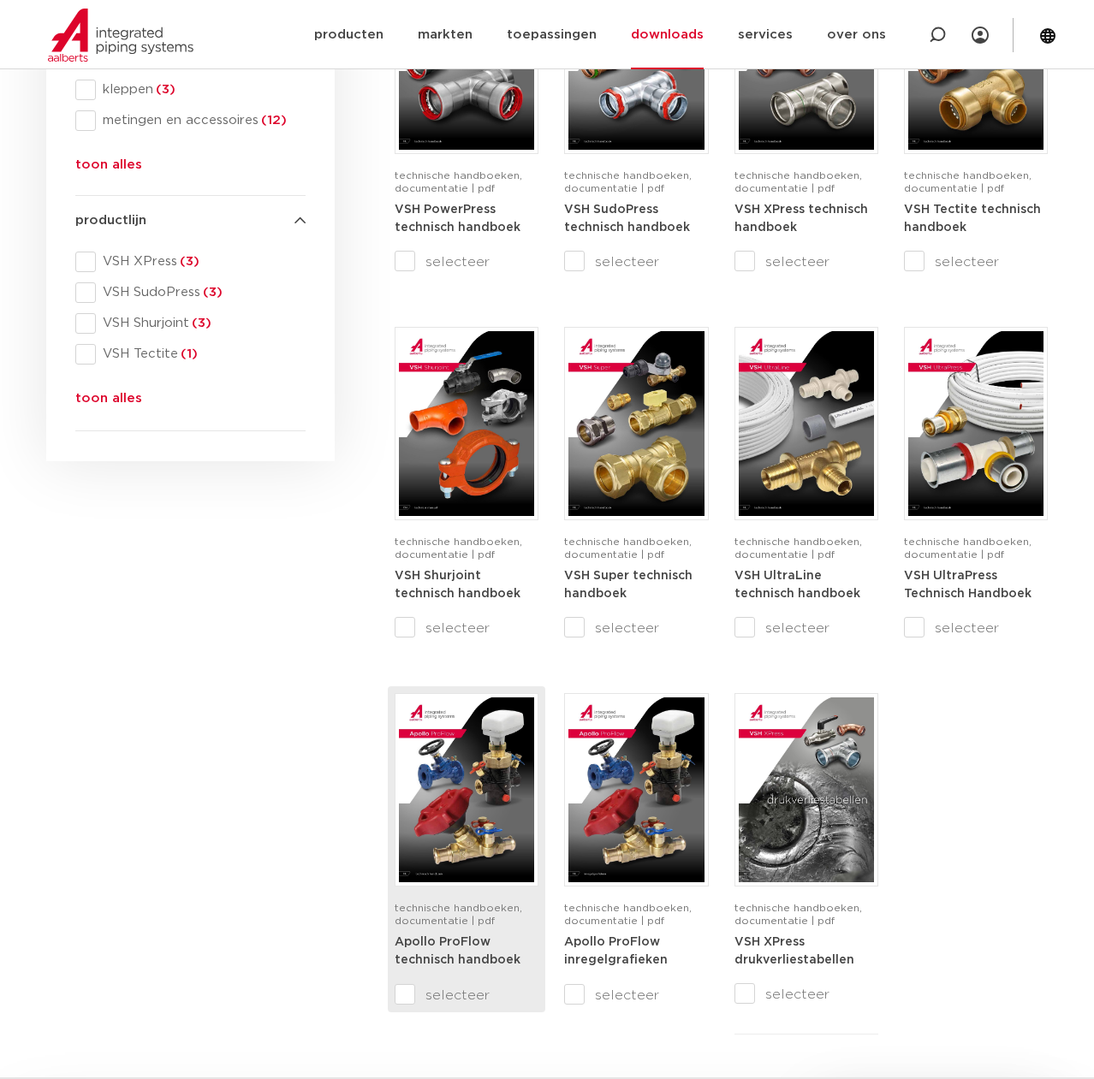
click at [448, 949] on link "Apollo ProFlow technisch handboek" at bounding box center [458, 952] width 126 height 32
